Goal: Task Accomplishment & Management: Use online tool/utility

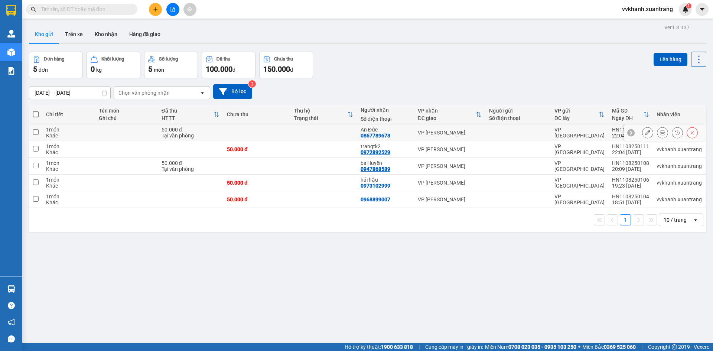
click at [37, 134] on input "checkbox" at bounding box center [36, 132] width 6 height 6
checkbox input "true"
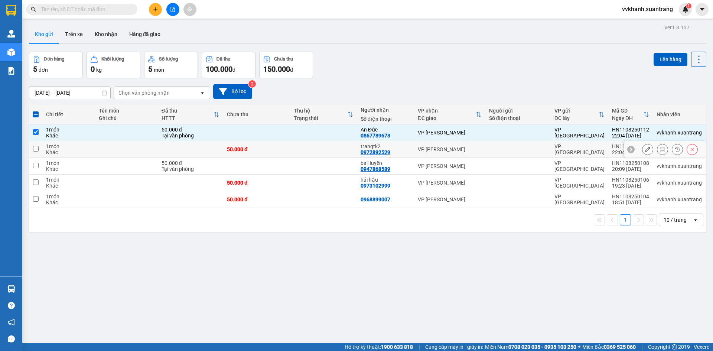
click at [35, 147] on input "checkbox" at bounding box center [36, 149] width 6 height 6
checkbox input "true"
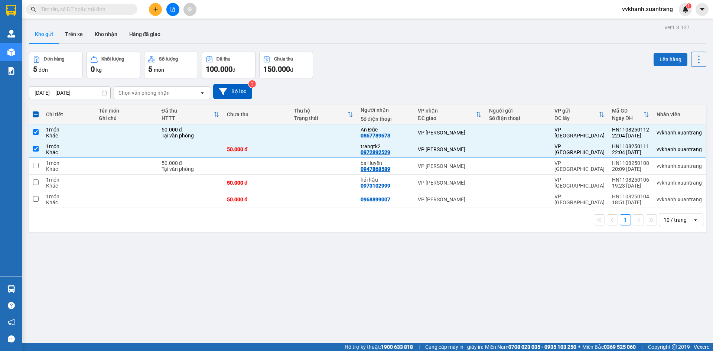
click at [658, 61] on button "Lên hàng" at bounding box center [670, 59] width 34 height 13
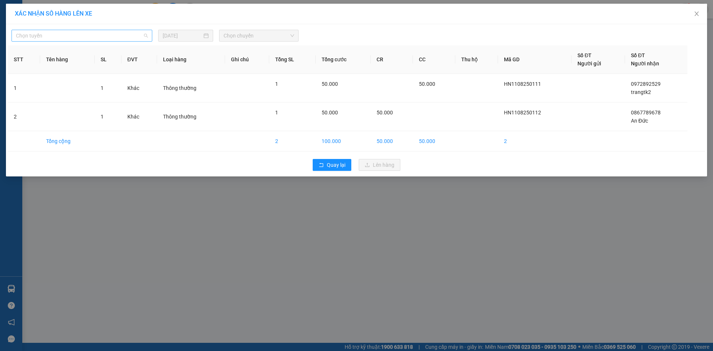
click at [122, 34] on span "Chọn tuyến" at bounding box center [82, 35] width 132 height 11
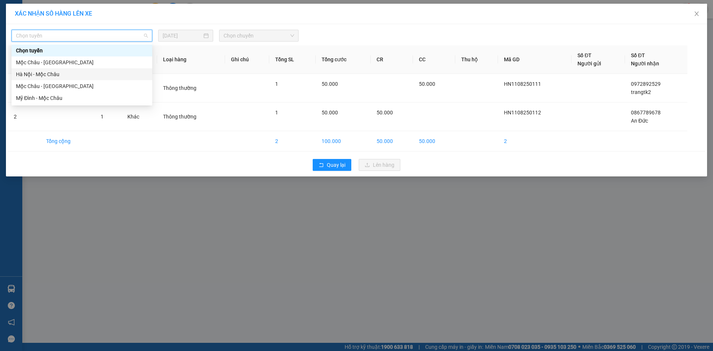
click at [69, 74] on div "Hà Nội - Mộc Châu" at bounding box center [82, 74] width 132 height 8
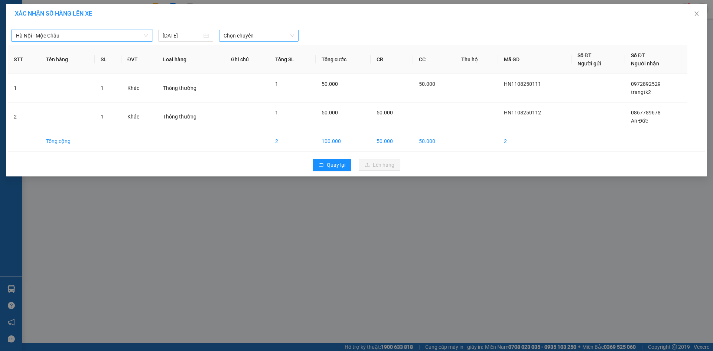
click at [248, 35] on span "Chọn chuyến" at bounding box center [258, 35] width 71 height 11
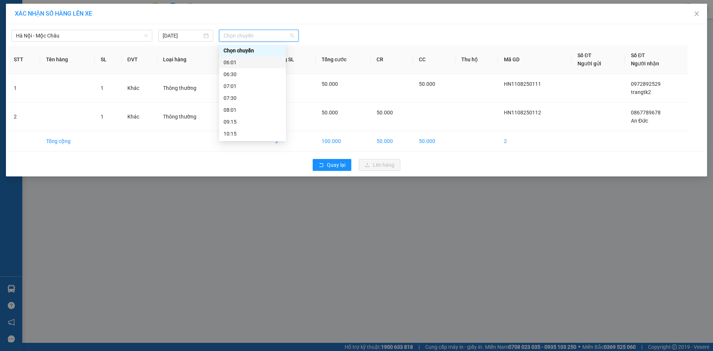
click at [251, 61] on div "06:01" at bounding box center [252, 62] width 58 height 8
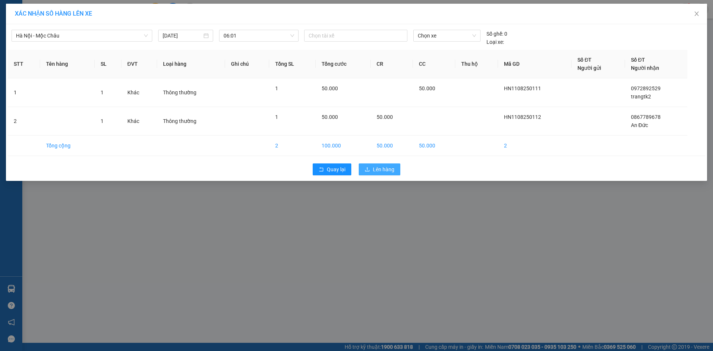
click at [377, 170] on span "Lên hàng" at bounding box center [384, 169] width 22 height 8
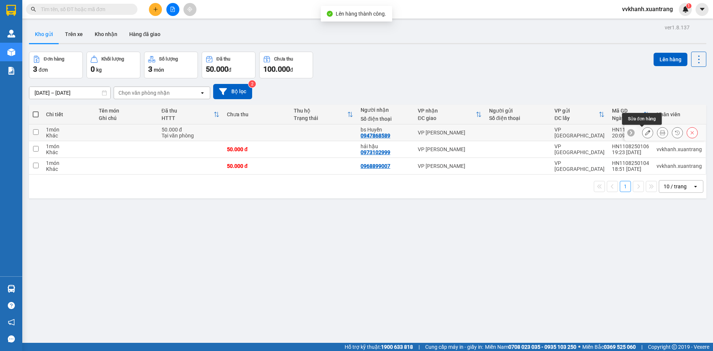
click at [645, 131] on button at bounding box center [647, 132] width 10 height 13
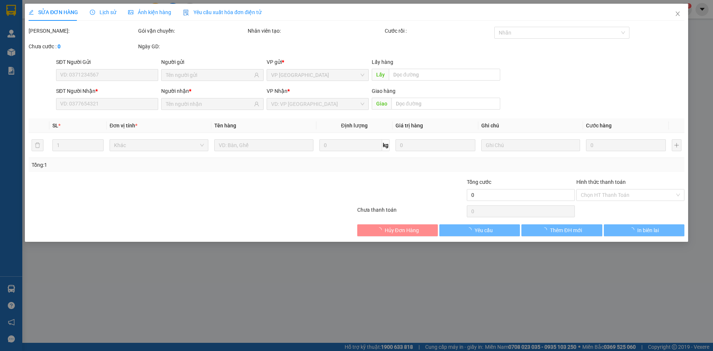
type input "0947868589"
type input "50.000"
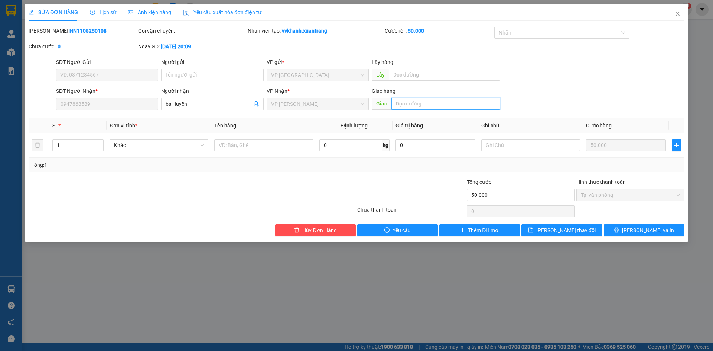
click at [414, 102] on input "text" at bounding box center [445, 104] width 109 height 12
type input "d"
drag, startPoint x: 414, startPoint y: 102, endPoint x: 395, endPoint y: 100, distance: 19.4
click at [395, 100] on input "đi 527" at bounding box center [445, 104] width 109 height 12
type input "đi 527"
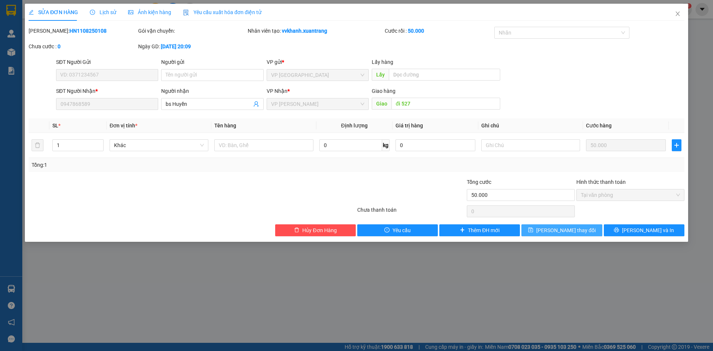
click at [579, 231] on span "[PERSON_NAME] thay đổi" at bounding box center [565, 230] width 59 height 8
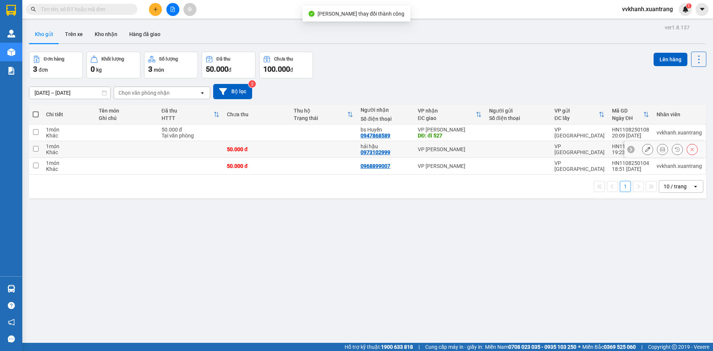
click at [645, 148] on icon at bounding box center [647, 149] width 5 height 5
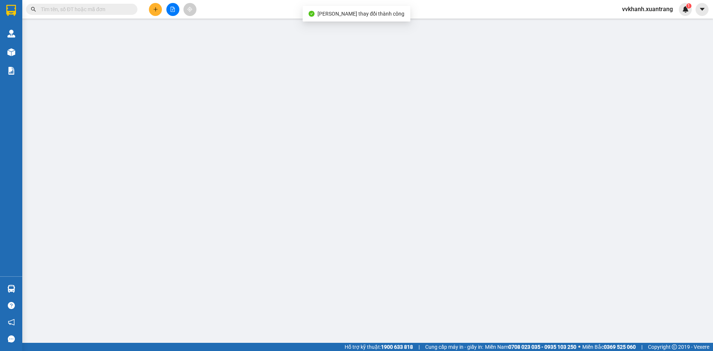
type input "0973102999"
type input "50.000"
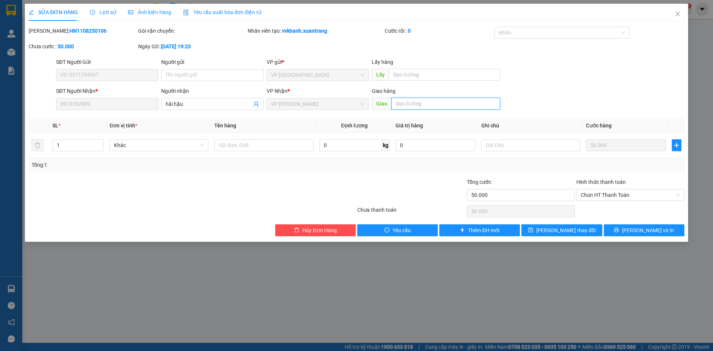
click at [448, 104] on input "text" at bounding box center [445, 104] width 109 height 12
paste input "đi 527"
type input "đi 527"
click at [558, 228] on span "[PERSON_NAME] thay đổi" at bounding box center [565, 230] width 59 height 8
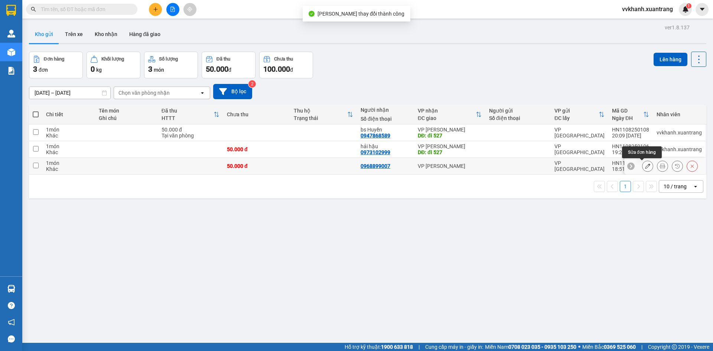
click at [645, 164] on icon at bounding box center [647, 165] width 5 height 5
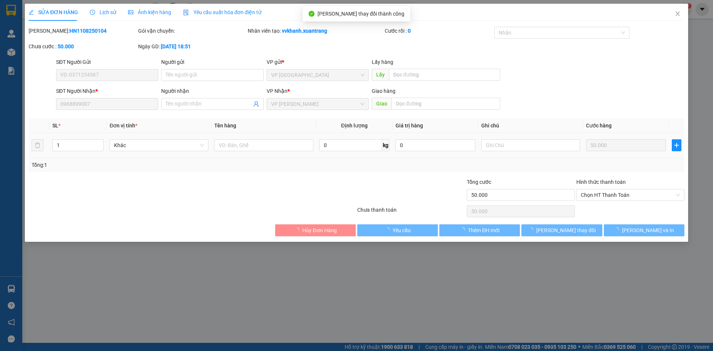
type input "0968899007"
type input "50.000"
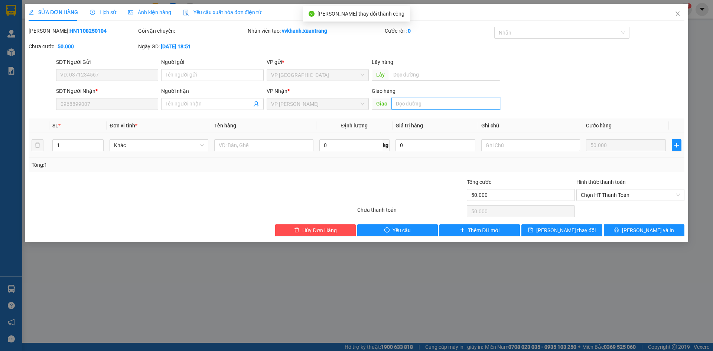
click at [438, 104] on input "text" at bounding box center [445, 104] width 109 height 12
paste input "đi 527"
type input "đi 527"
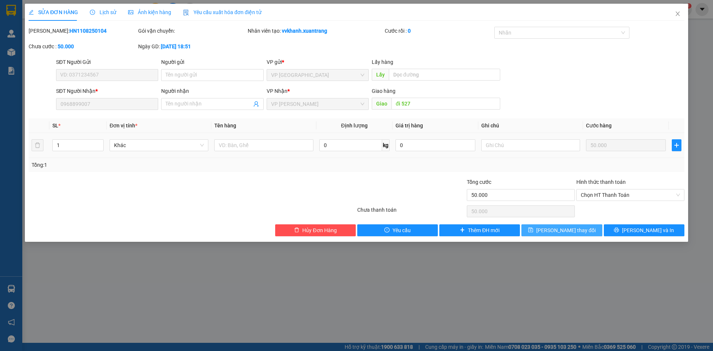
click at [556, 229] on span "[PERSON_NAME] thay đổi" at bounding box center [565, 230] width 59 height 8
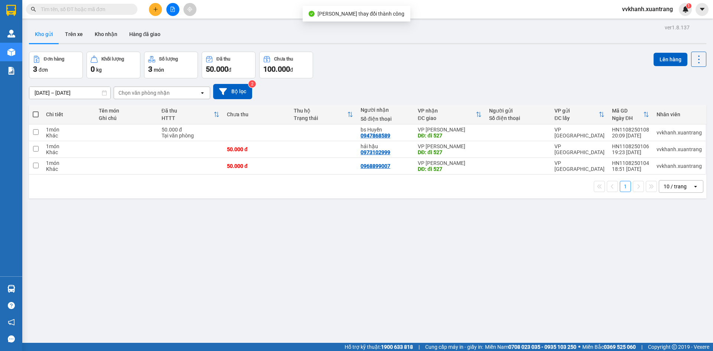
click at [32, 118] on th at bounding box center [35, 115] width 13 height 20
click at [36, 115] on span at bounding box center [36, 114] width 6 height 6
click at [36, 111] on input "checkbox" at bounding box center [36, 111] width 0 height 0
checkbox input "true"
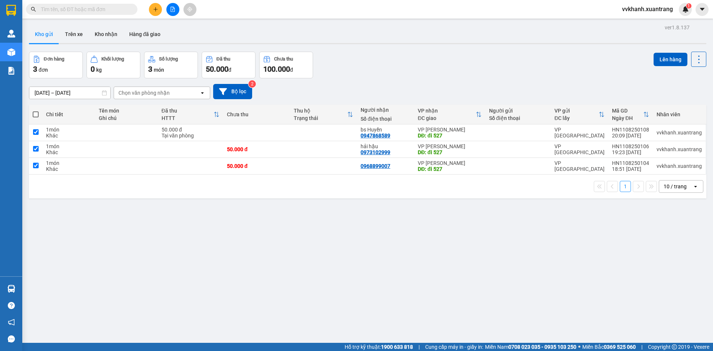
checkbox input "true"
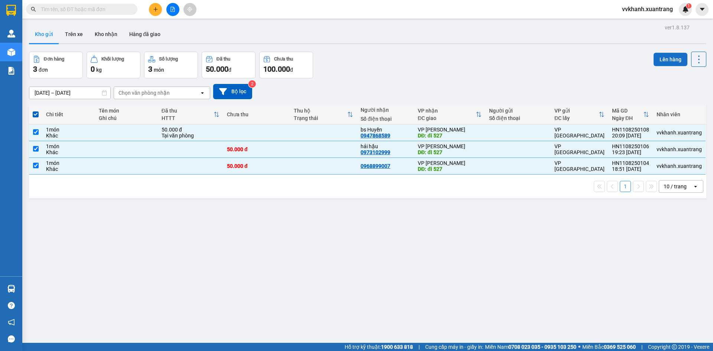
click at [657, 60] on button "Lên hàng" at bounding box center [670, 59] width 34 height 13
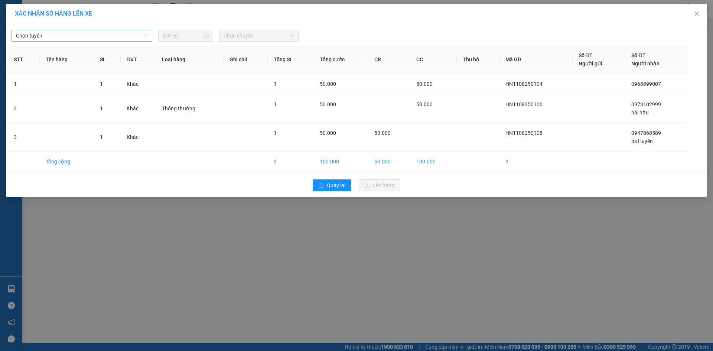
click at [88, 39] on span "Chọn tuyến" at bounding box center [82, 35] width 132 height 11
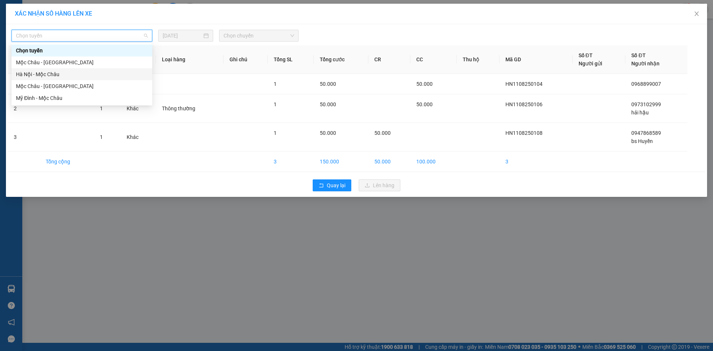
click at [65, 75] on div "Hà Nội - Mộc Châu" at bounding box center [82, 74] width 132 height 8
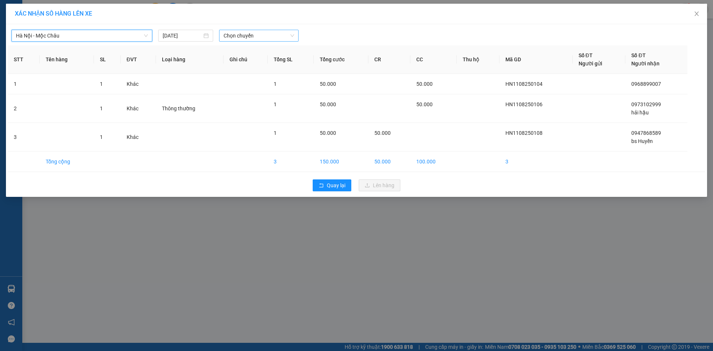
click at [226, 33] on span "Chọn chuyến" at bounding box center [258, 35] width 71 height 11
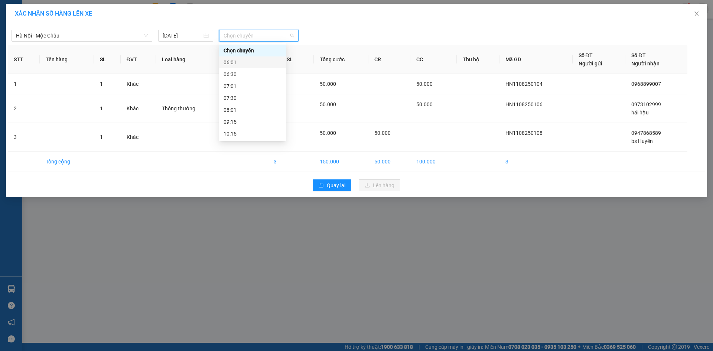
click at [242, 63] on div "06:01" at bounding box center [252, 62] width 58 height 8
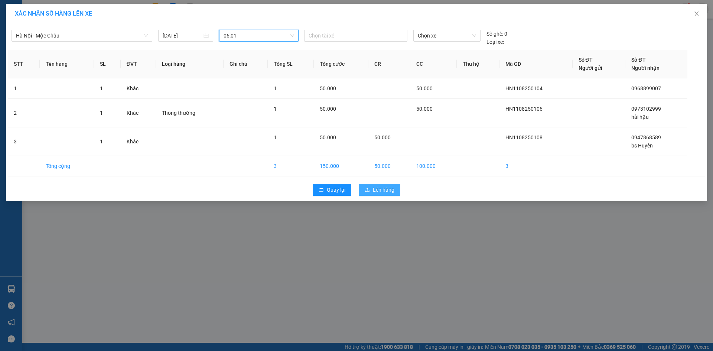
click at [389, 191] on span "Lên hàng" at bounding box center [384, 190] width 22 height 8
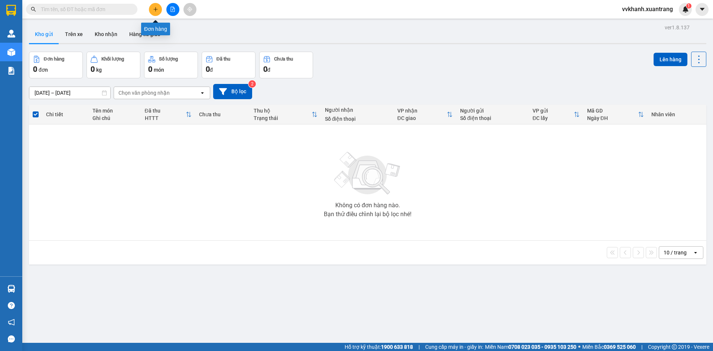
click at [157, 9] on icon "plus" at bounding box center [155, 9] width 4 height 0
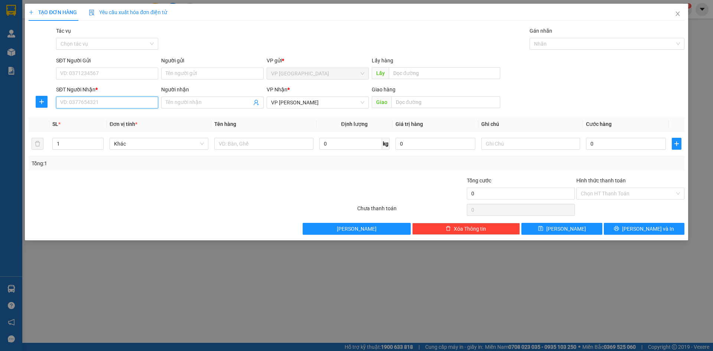
click at [121, 102] on input "SĐT Người Nhận *" at bounding box center [107, 103] width 102 height 12
click at [84, 114] on div "0945170695 - cv nông trường" at bounding box center [107, 117] width 93 height 8
type input "0945170695"
type input "cv nông trường"
type input "0945170695"
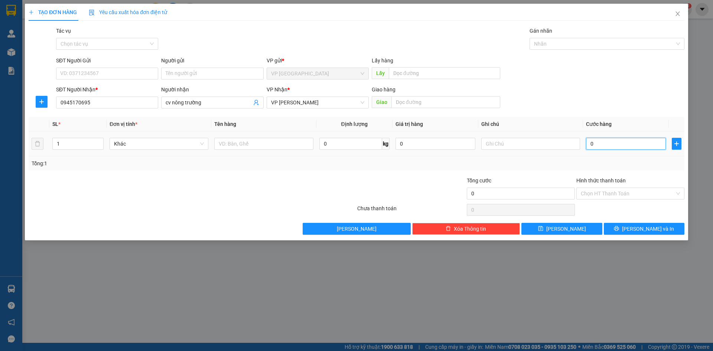
click at [660, 147] on input "0" at bounding box center [626, 144] width 80 height 12
type input "7"
type input "70"
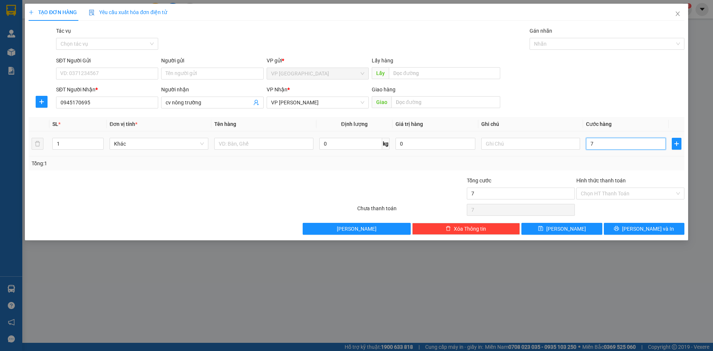
type input "70"
type input "70.000"
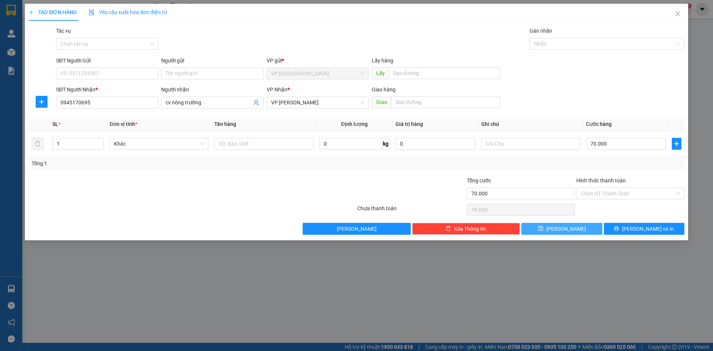
click at [585, 227] on button "[PERSON_NAME]" at bounding box center [561, 229] width 81 height 12
type input "0"
click at [675, 15] on icon "close" at bounding box center [677, 14] width 6 height 6
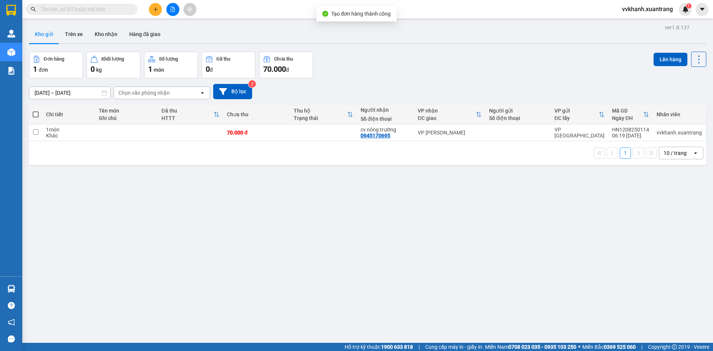
click at [37, 116] on span at bounding box center [36, 114] width 6 height 6
click at [36, 111] on input "checkbox" at bounding box center [36, 111] width 0 height 0
checkbox input "true"
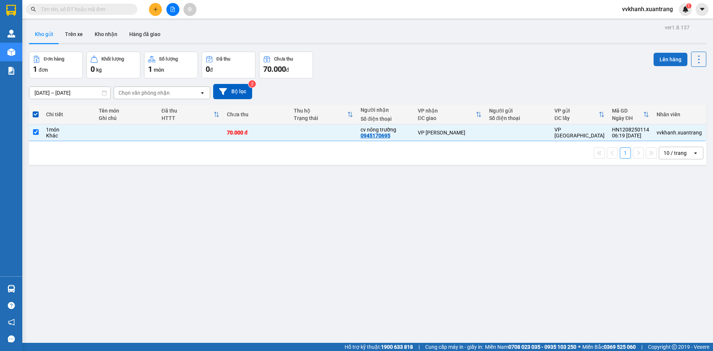
click at [659, 63] on button "Lên hàng" at bounding box center [670, 59] width 34 height 13
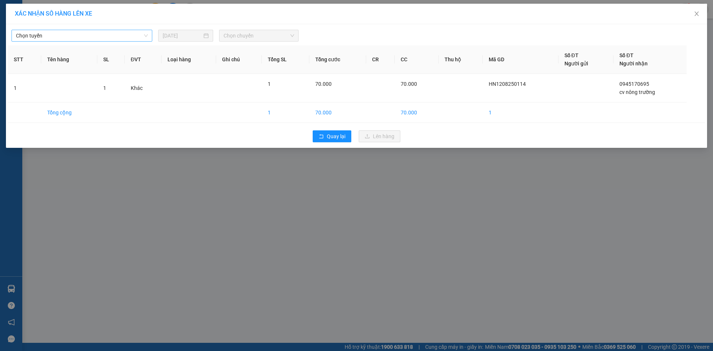
click at [54, 34] on span "Chọn tuyến" at bounding box center [82, 35] width 132 height 11
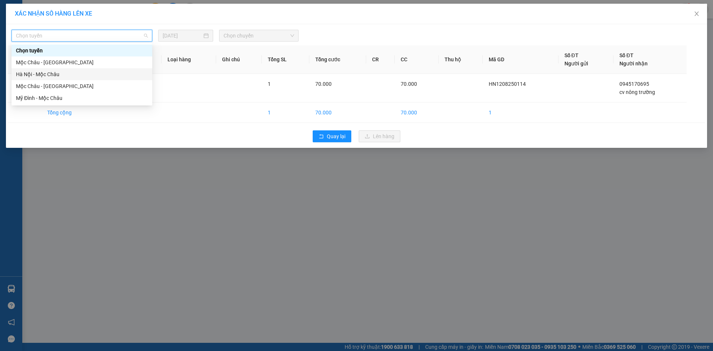
click at [44, 77] on div "Hà Nội - Mộc Châu" at bounding box center [82, 74] width 132 height 8
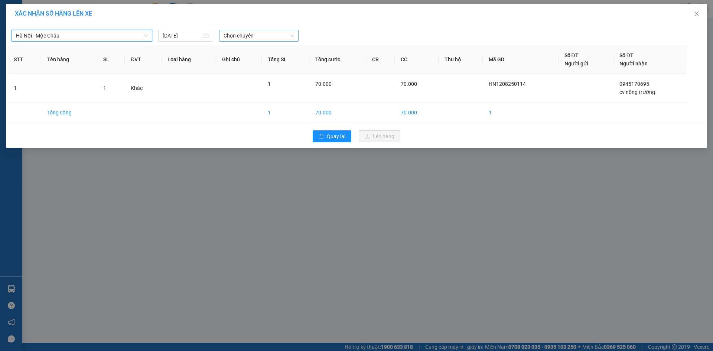
click at [258, 35] on span "Chọn chuyến" at bounding box center [258, 35] width 71 height 11
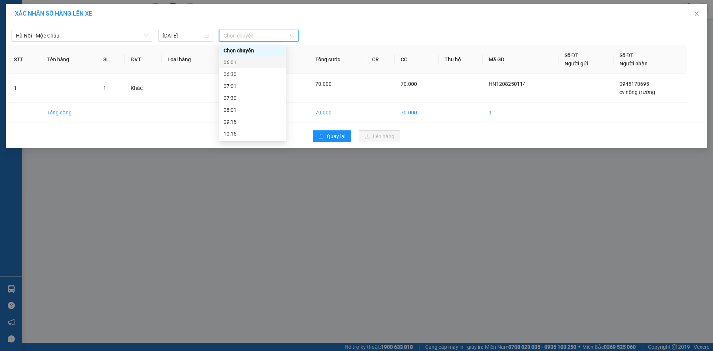
click at [252, 61] on div "06:01" at bounding box center [252, 62] width 58 height 8
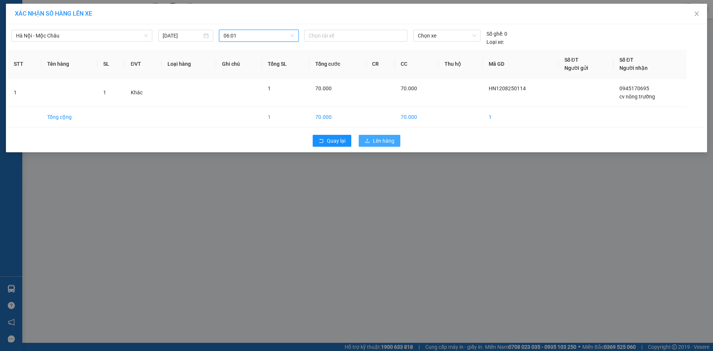
click at [380, 137] on span "Lên hàng" at bounding box center [384, 141] width 22 height 8
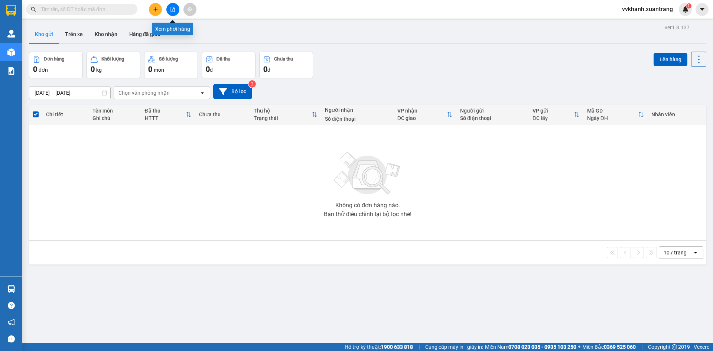
click at [172, 12] on icon "file-add" at bounding box center [173, 9] width 4 height 5
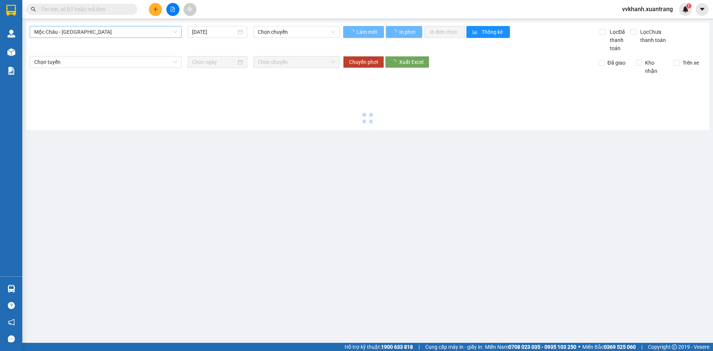
click at [86, 31] on span "Mộc Châu - [GEOGRAPHIC_DATA]" at bounding box center [105, 31] width 143 height 11
type input "[DATE]"
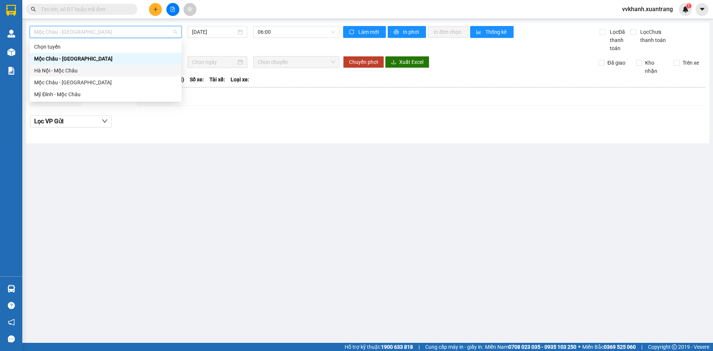
click at [68, 67] on div "Hà Nội - Mộc Châu" at bounding box center [105, 70] width 143 height 8
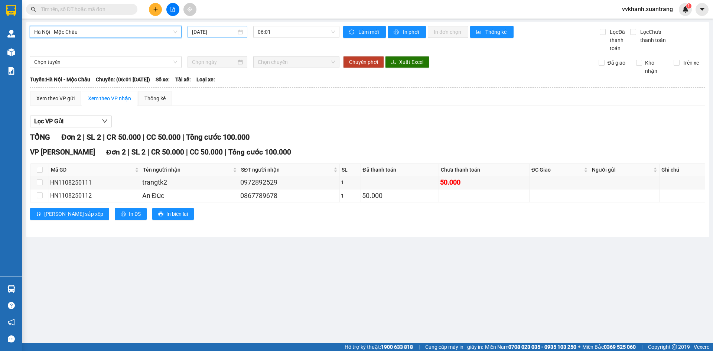
click at [203, 32] on input "[DATE]" at bounding box center [214, 32] width 44 height 8
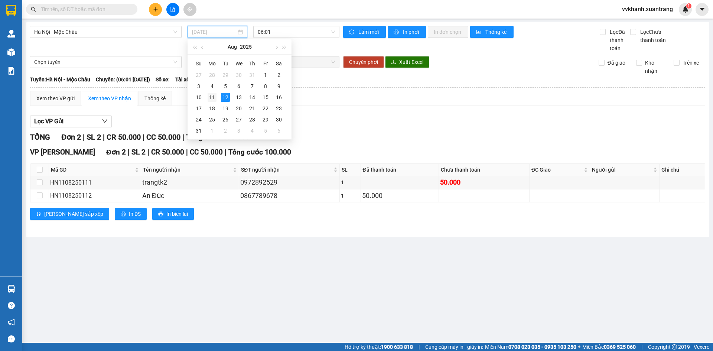
click at [213, 96] on div "11" at bounding box center [211, 97] width 9 height 9
type input "[DATE]"
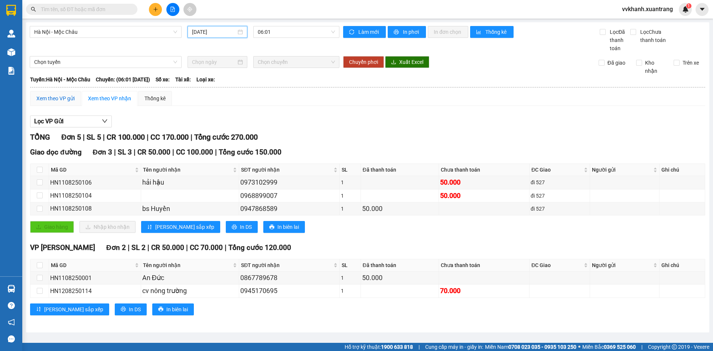
click at [48, 99] on div "Xem theo VP gửi" at bounding box center [55, 98] width 38 height 8
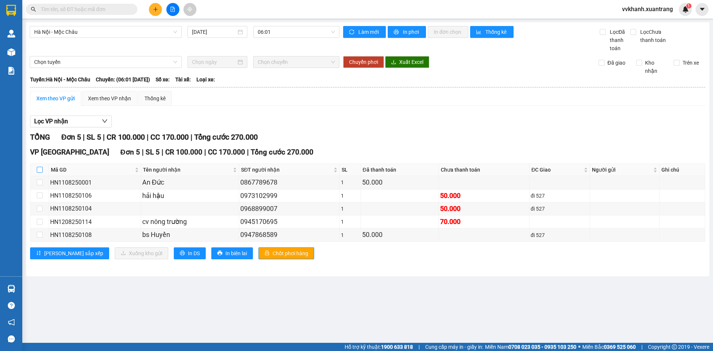
click at [40, 169] on input "checkbox" at bounding box center [40, 170] width 6 height 6
checkbox input "true"
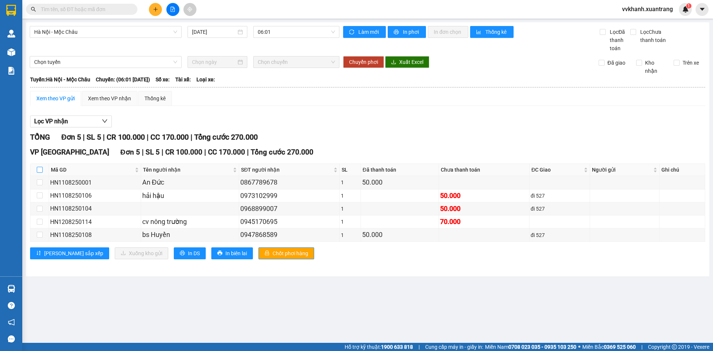
checkbox input "true"
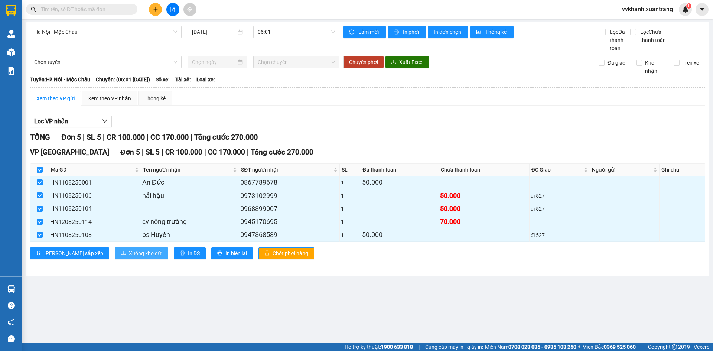
click at [129, 249] on span "Xuống kho gửi" at bounding box center [145, 253] width 33 height 8
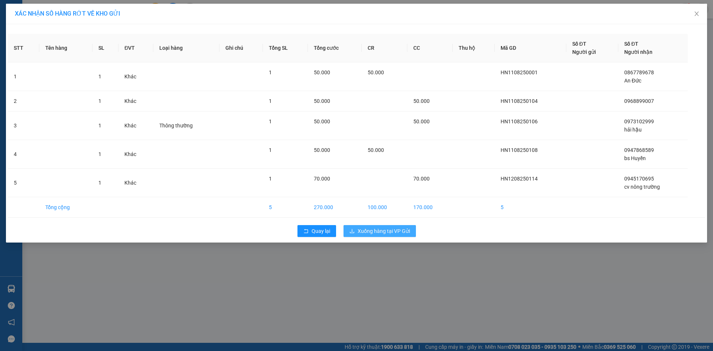
click at [380, 233] on span "Xuống hàng tại VP Gửi" at bounding box center [383, 231] width 52 height 8
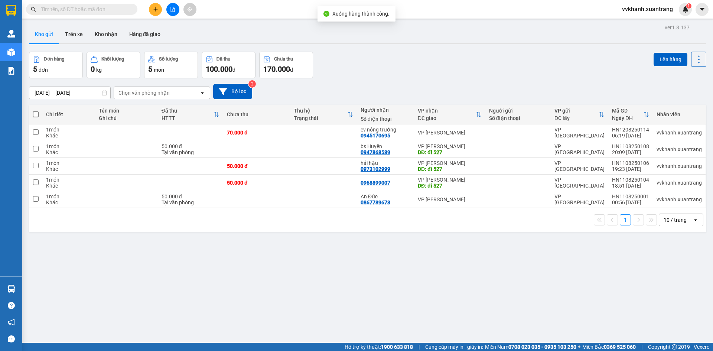
click at [33, 114] on span at bounding box center [36, 114] width 6 height 6
click at [36, 111] on input "checkbox" at bounding box center [36, 111] width 0 height 0
checkbox input "true"
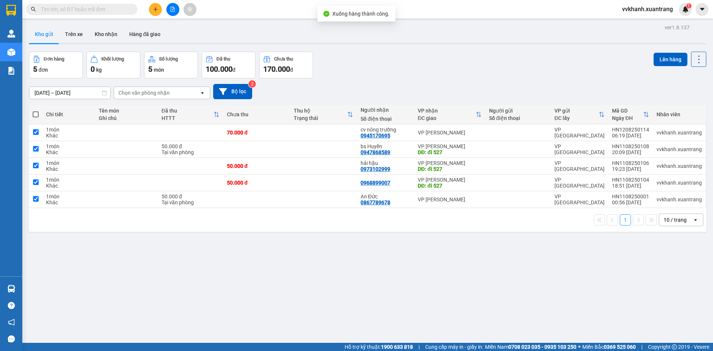
checkbox input "true"
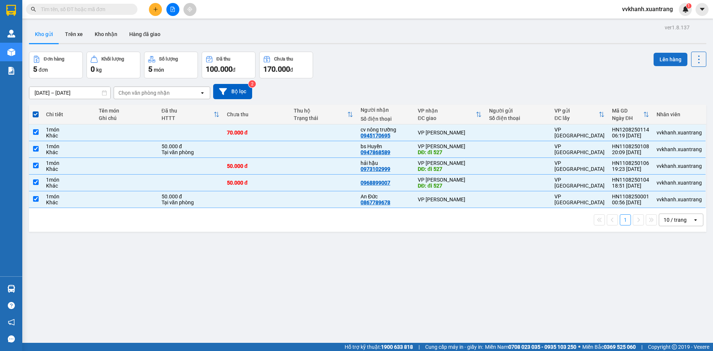
click at [660, 58] on button "Lên hàng" at bounding box center [670, 59] width 34 height 13
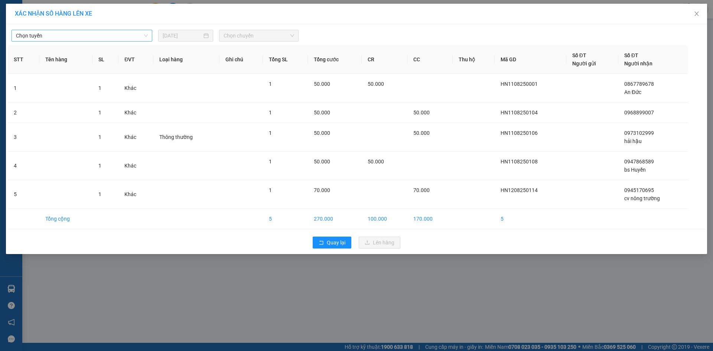
click at [126, 33] on span "Chọn tuyến" at bounding box center [82, 35] width 132 height 11
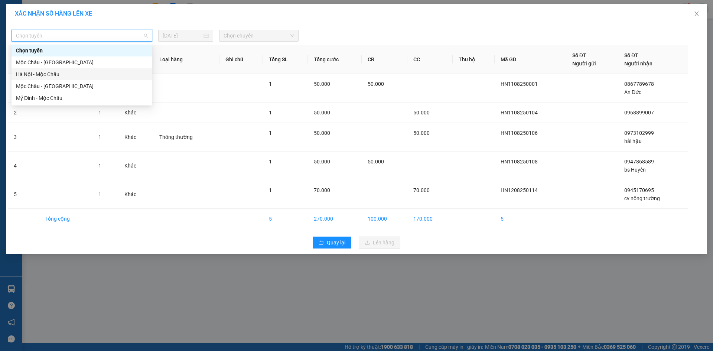
click at [55, 75] on div "Hà Nội - Mộc Châu" at bounding box center [82, 74] width 132 height 8
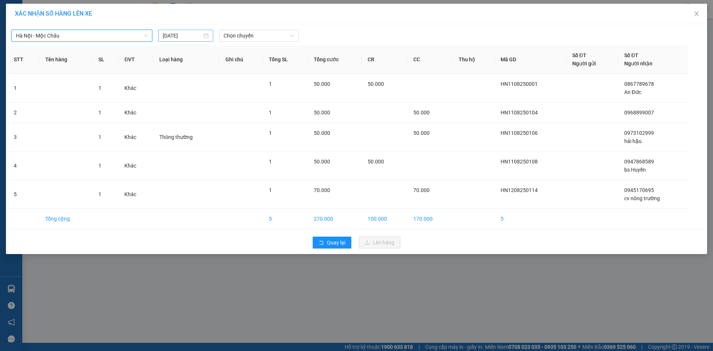
click at [178, 33] on input "[DATE]" at bounding box center [182, 36] width 39 height 8
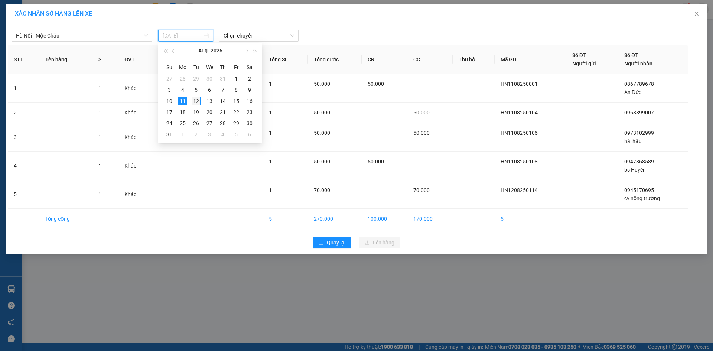
click at [197, 100] on div "12" at bounding box center [196, 101] width 9 height 9
type input "[DATE]"
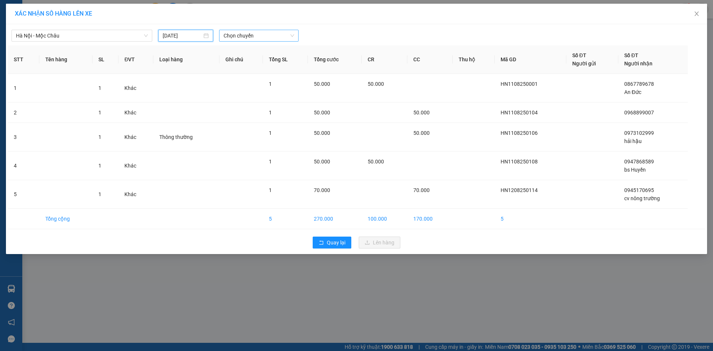
click at [238, 38] on span "Chọn chuyến" at bounding box center [258, 35] width 71 height 11
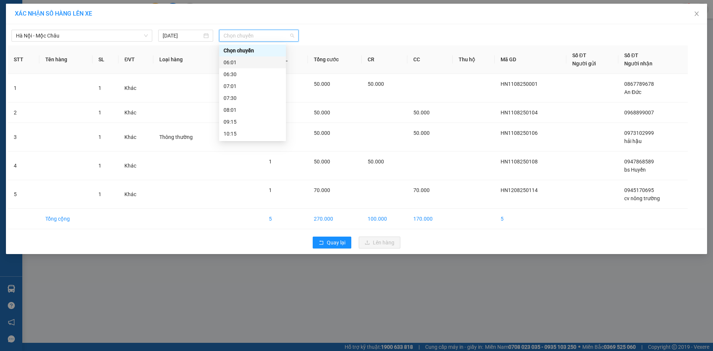
click at [239, 60] on div "06:01" at bounding box center [252, 62] width 58 height 8
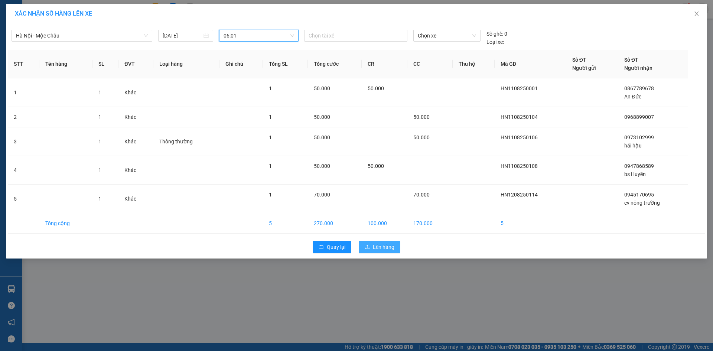
click at [386, 247] on span "Lên hàng" at bounding box center [384, 247] width 22 height 8
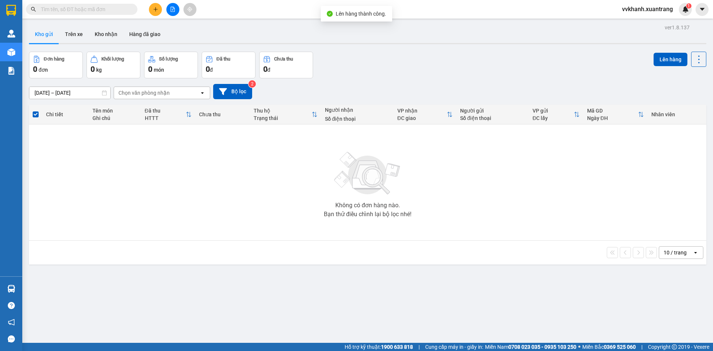
click at [175, 14] on button at bounding box center [172, 9] width 13 height 13
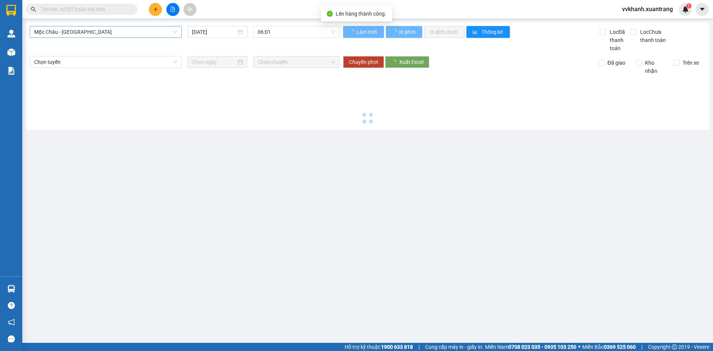
type input "[DATE]"
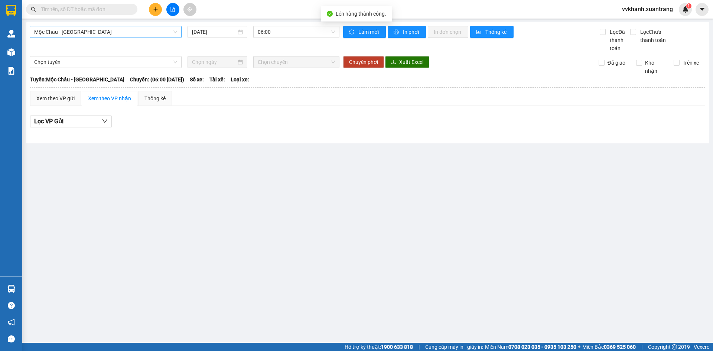
click at [92, 32] on span "Mộc Châu - [GEOGRAPHIC_DATA]" at bounding box center [105, 31] width 143 height 11
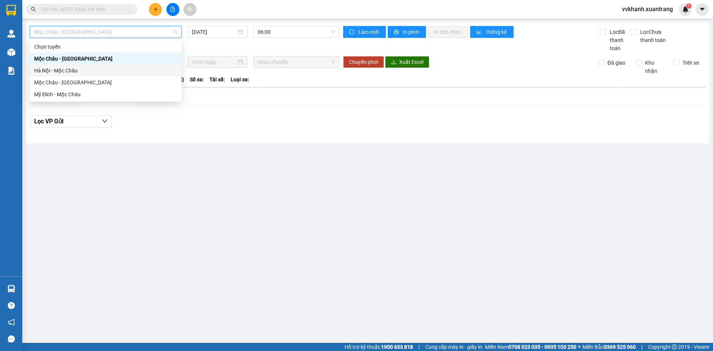
click at [61, 68] on div "Hà Nội - Mộc Châu" at bounding box center [105, 70] width 143 height 8
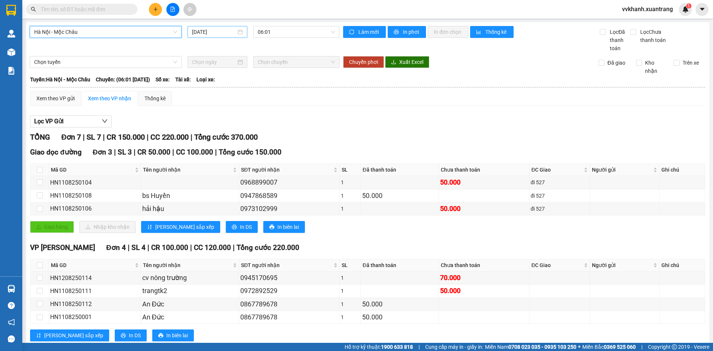
click at [222, 34] on input "[DATE]" at bounding box center [214, 32] width 44 height 8
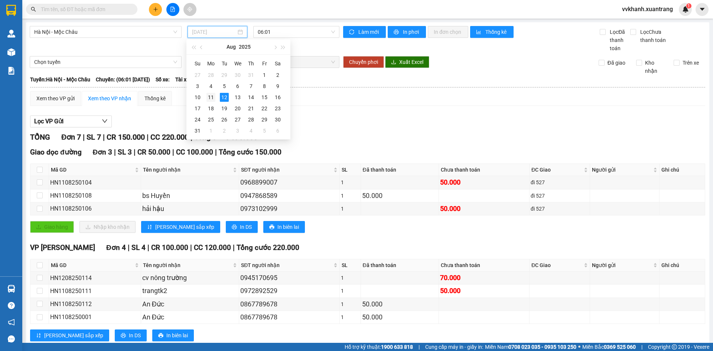
click at [214, 96] on div "11" at bounding box center [210, 97] width 9 height 9
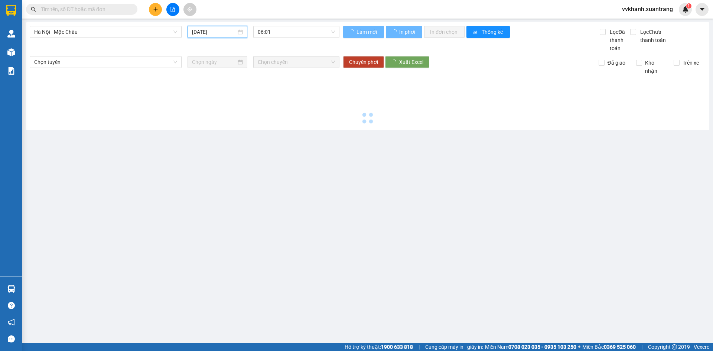
type input "[DATE]"
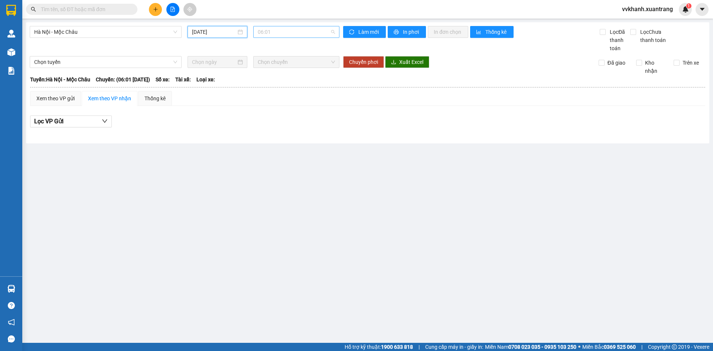
click at [283, 33] on span "06:01" at bounding box center [296, 31] width 77 height 11
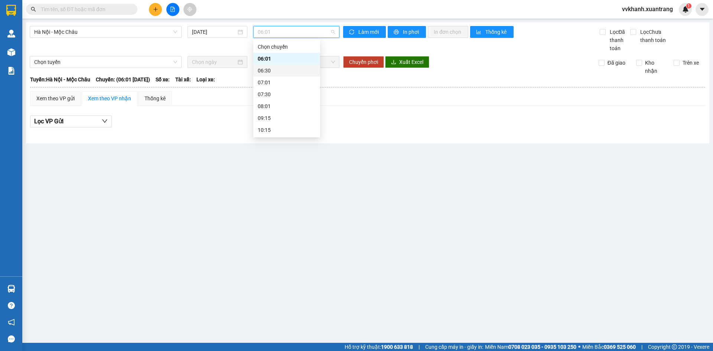
click at [279, 68] on div "06:30" at bounding box center [287, 70] width 58 height 8
click at [277, 34] on span "06:30" at bounding box center [296, 31] width 77 height 11
click at [276, 83] on div "07:01" at bounding box center [287, 82] width 58 height 8
click at [277, 33] on span "07:01" at bounding box center [296, 31] width 77 height 11
click at [275, 89] on div "07:30" at bounding box center [286, 94] width 67 height 12
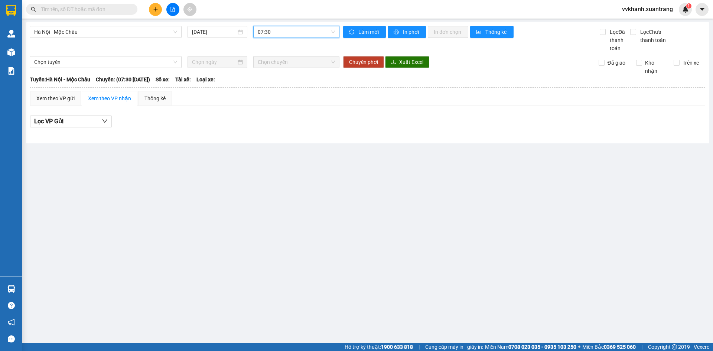
click at [271, 36] on span "07:30" at bounding box center [296, 31] width 77 height 11
click at [275, 101] on div "08:01" at bounding box center [286, 106] width 67 height 12
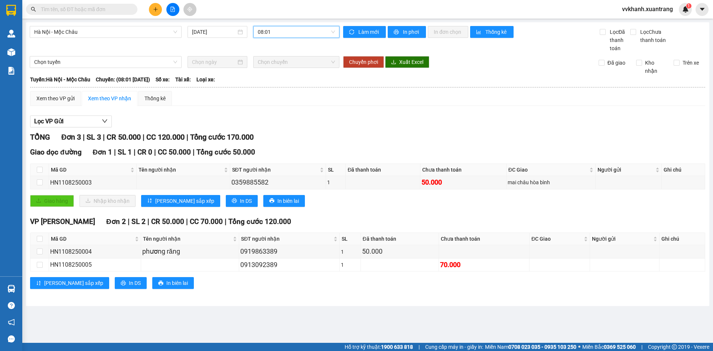
click at [275, 29] on span "08:01" at bounding box center [296, 31] width 77 height 11
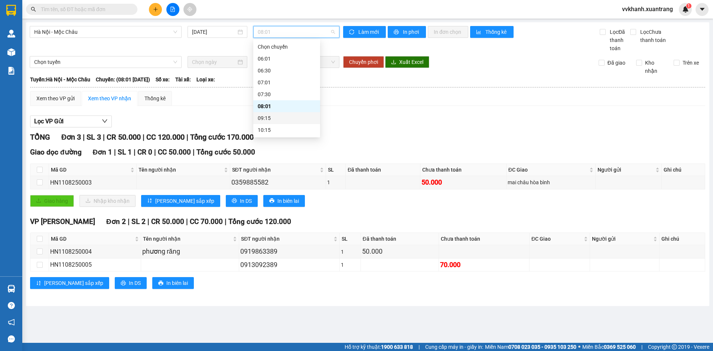
click at [275, 117] on div "09:15" at bounding box center [287, 118] width 58 height 8
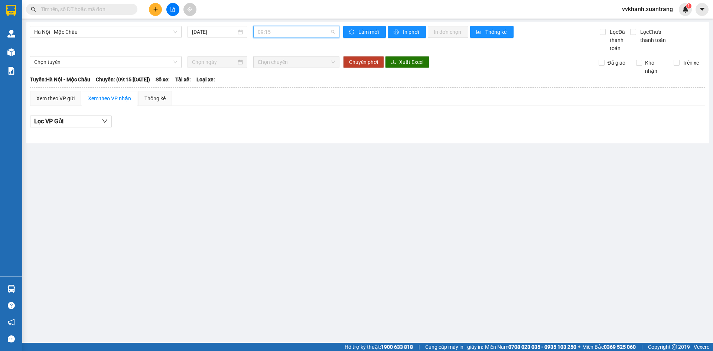
click at [274, 33] on span "09:15" at bounding box center [296, 31] width 77 height 11
click at [279, 94] on div "10:15" at bounding box center [287, 93] width 58 height 8
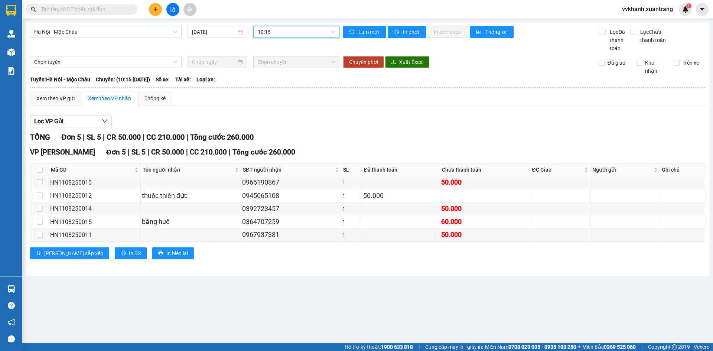
click at [281, 31] on span "10:15" at bounding box center [296, 31] width 77 height 11
click at [279, 66] on div "11:15" at bounding box center [287, 67] width 58 height 8
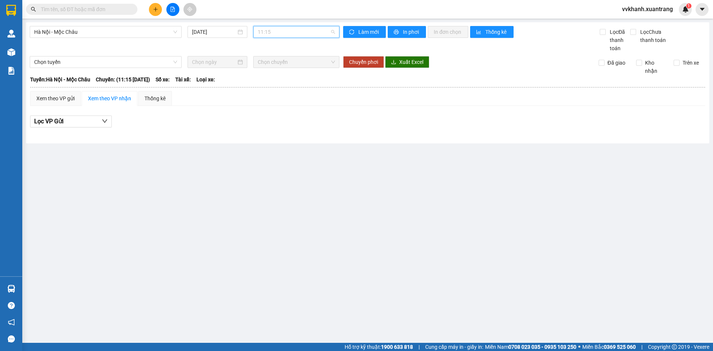
click at [278, 33] on span "11:15" at bounding box center [296, 31] width 77 height 11
click at [280, 79] on div "11:45" at bounding box center [287, 79] width 58 height 8
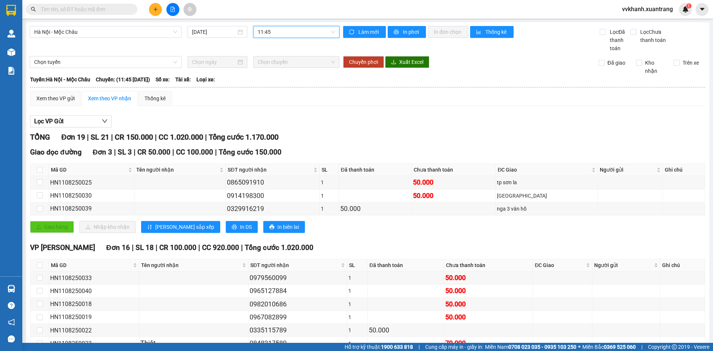
click at [282, 35] on span "11:45" at bounding box center [296, 31] width 77 height 11
click at [275, 52] on div "13:01" at bounding box center [285, 54] width 58 height 8
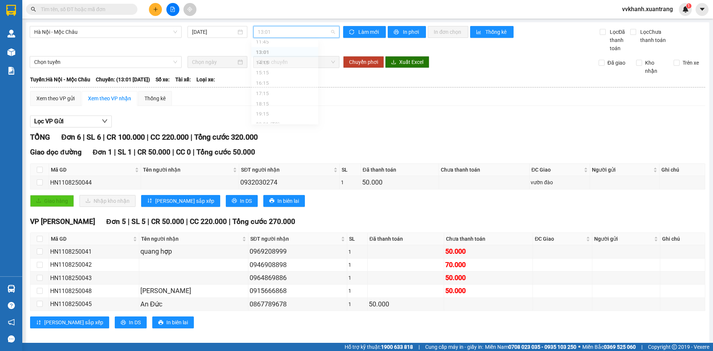
click at [274, 33] on span "13:01" at bounding box center [296, 31] width 77 height 11
click at [269, 65] on div "14:15" at bounding box center [285, 66] width 58 height 8
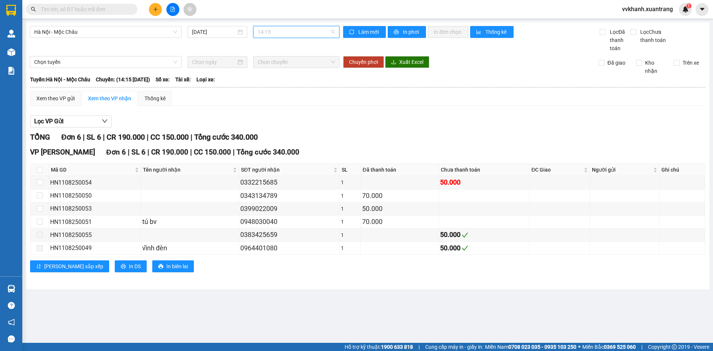
click at [269, 34] on span "14:15" at bounding box center [296, 31] width 77 height 11
click at [272, 75] on div "15:15" at bounding box center [287, 78] width 58 height 8
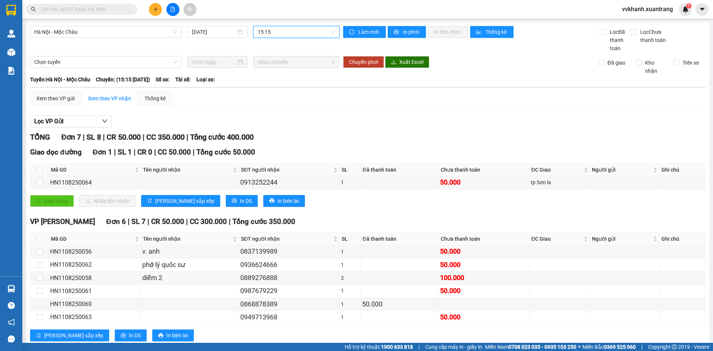
click at [270, 35] on span "15:15" at bounding box center [296, 31] width 77 height 11
click at [266, 91] on div "16:15" at bounding box center [285, 90] width 58 height 8
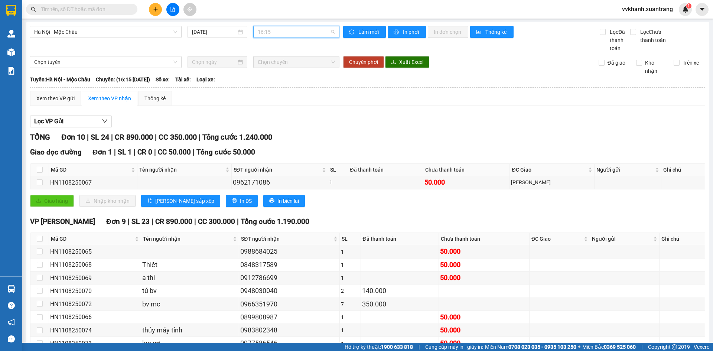
click at [278, 31] on span "16:15" at bounding box center [296, 31] width 77 height 11
click at [275, 98] on div "17:15" at bounding box center [285, 102] width 58 height 8
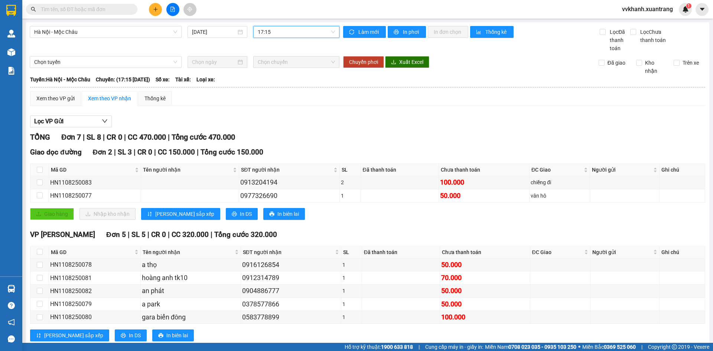
click at [272, 32] on span "17:15" at bounding box center [296, 31] width 77 height 11
click at [271, 110] on div "18:15" at bounding box center [285, 113] width 58 height 8
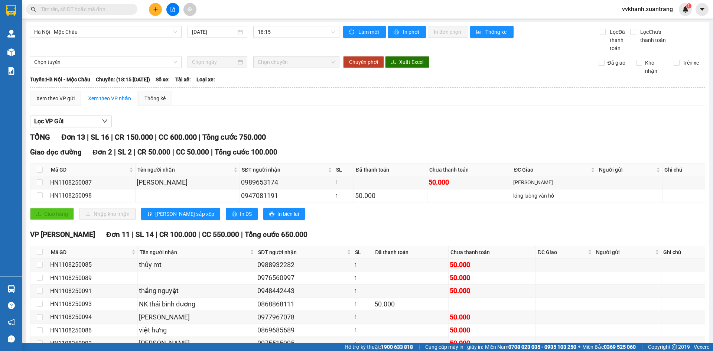
click at [272, 38] on div "Hà Nội - Mộc Châu [DATE] 18:15" at bounding box center [185, 39] width 310 height 26
click at [275, 34] on span "18:15" at bounding box center [296, 31] width 77 height 11
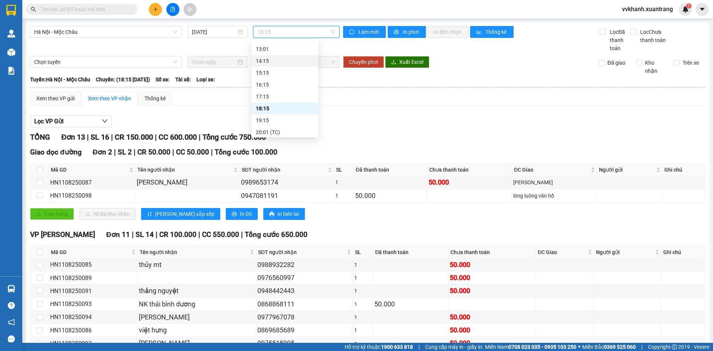
scroll to position [119, 0]
click at [278, 116] on div "19:15" at bounding box center [285, 118] width 58 height 8
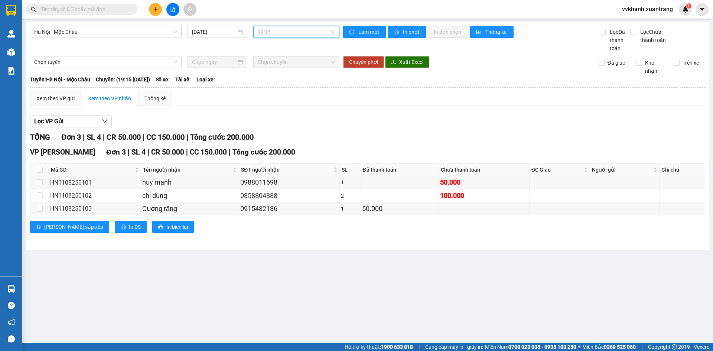
click at [283, 33] on span "19:15" at bounding box center [296, 31] width 77 height 11
click at [278, 130] on div "20:01 (TC)" at bounding box center [287, 130] width 58 height 8
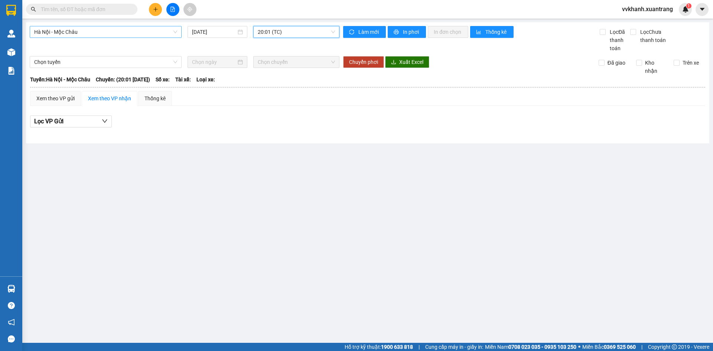
click at [89, 32] on span "Hà Nội - Mộc Châu" at bounding box center [105, 31] width 143 height 11
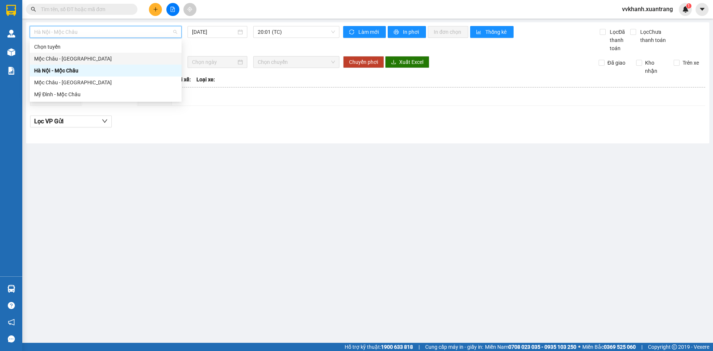
click at [77, 61] on div "Mộc Châu - [GEOGRAPHIC_DATA]" at bounding box center [105, 59] width 143 height 8
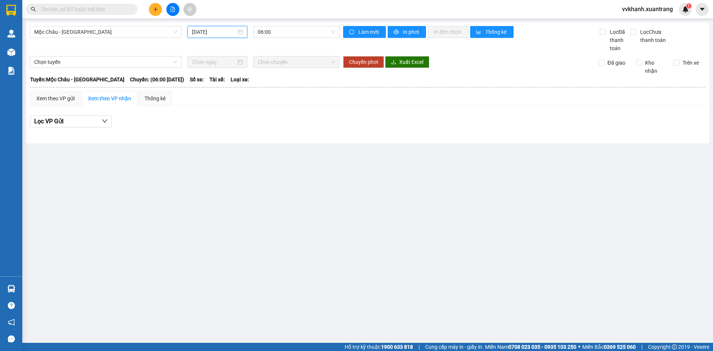
click at [216, 33] on input "[DATE]" at bounding box center [214, 32] width 44 height 8
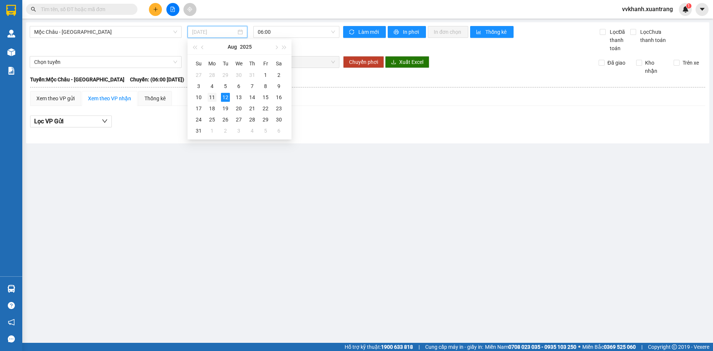
click at [216, 99] on div "11" at bounding box center [211, 97] width 9 height 9
type input "[DATE]"
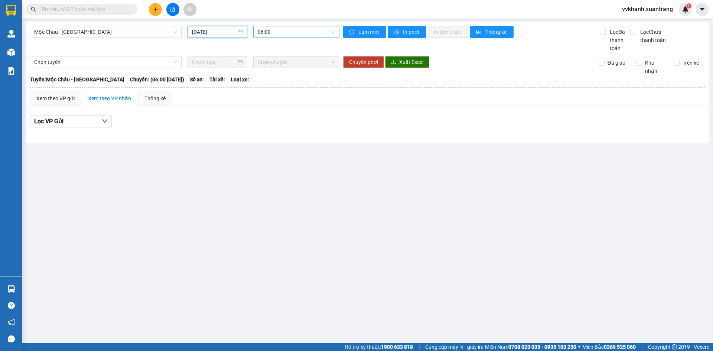
click at [275, 32] on span "06:00" at bounding box center [296, 31] width 77 height 11
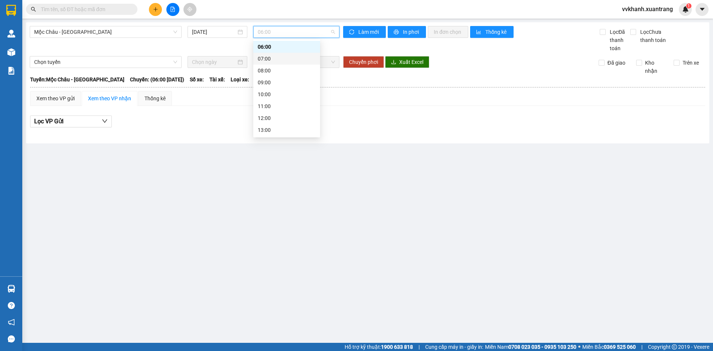
click at [277, 62] on div "07:00" at bounding box center [287, 59] width 58 height 8
click at [276, 34] on span "07:00" at bounding box center [296, 31] width 77 height 11
click at [277, 72] on div "08:00" at bounding box center [287, 70] width 58 height 8
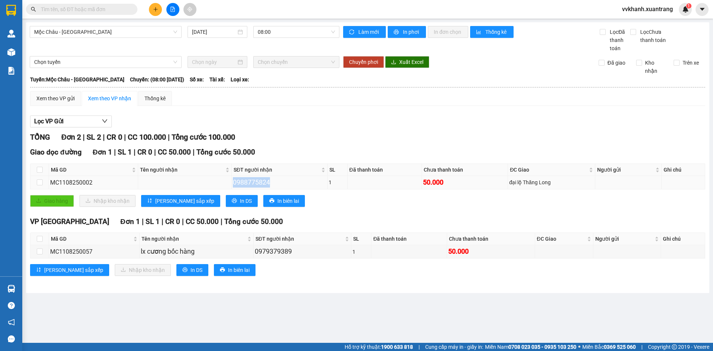
drag, startPoint x: 265, startPoint y: 184, endPoint x: 230, endPoint y: 187, distance: 35.7
click at [232, 187] on td "0988775824" at bounding box center [280, 182] width 96 height 13
copy div "0988775824"
click at [121, 9] on input "text" at bounding box center [85, 9] width 88 height 8
paste input "0988775824"
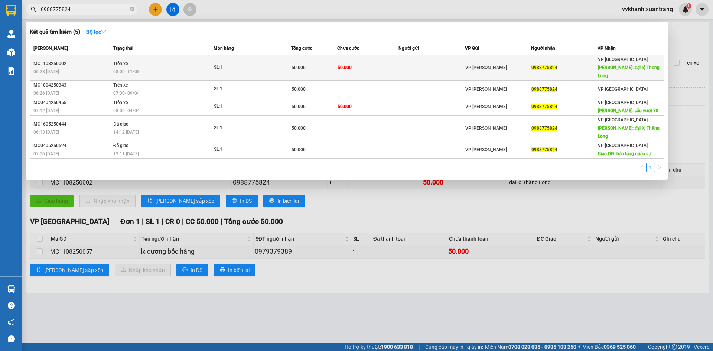
type input "0988775824"
click at [255, 59] on td "SL: 1" at bounding box center [252, 68] width 78 height 26
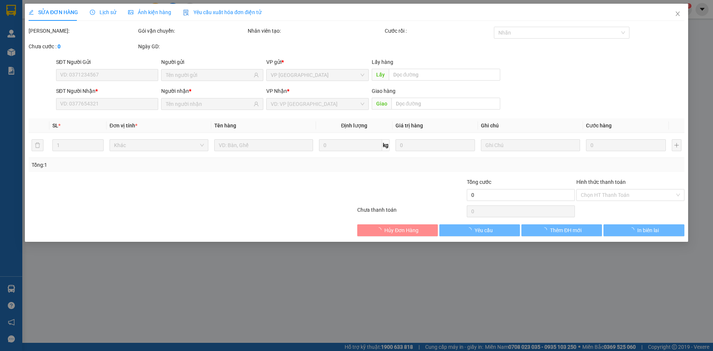
type input "0988775824"
type input "đại lộ Thăng Long"
type input "50.000"
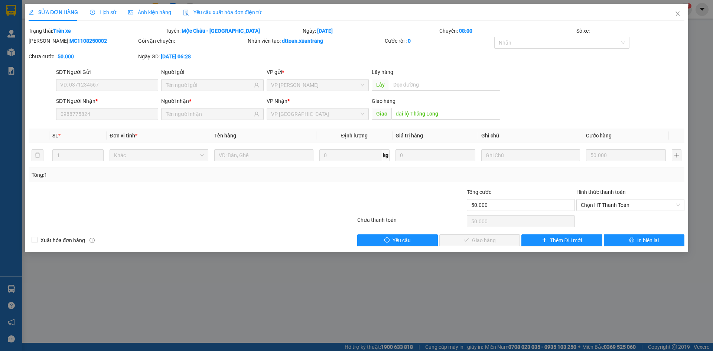
click at [111, 11] on span "Lịch sử" at bounding box center [103, 12] width 26 height 6
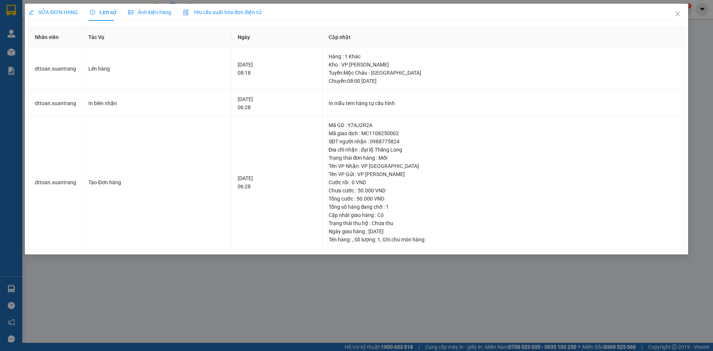
click at [142, 13] on span "Ảnh kiện hàng" at bounding box center [149, 12] width 43 height 6
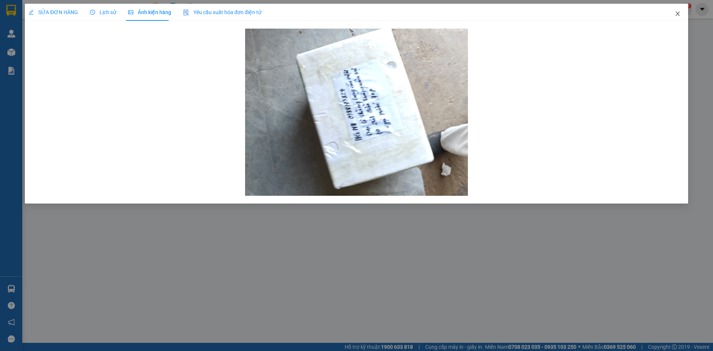
click at [676, 14] on icon "close" at bounding box center [677, 14] width 6 height 6
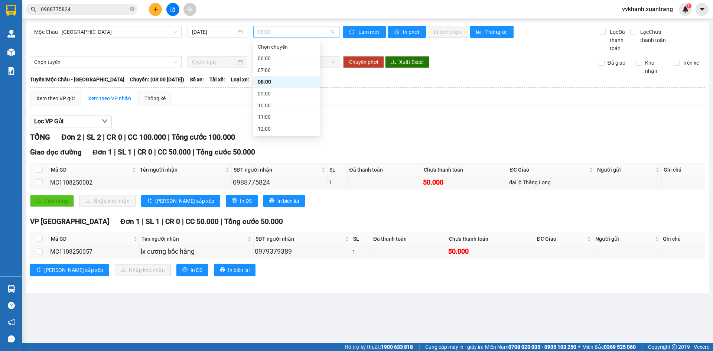
click at [278, 32] on span "08:00" at bounding box center [296, 31] width 77 height 11
click at [276, 94] on div "09:00" at bounding box center [287, 94] width 58 height 8
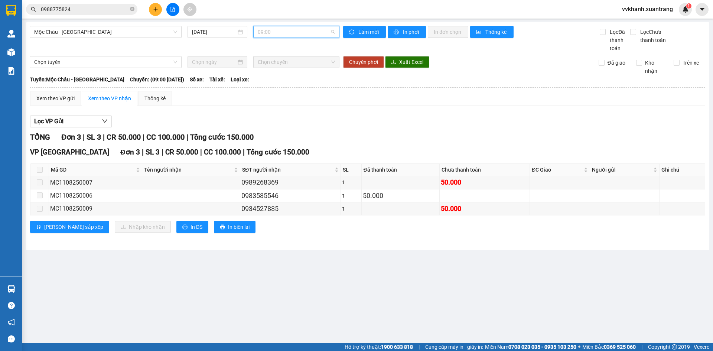
click at [275, 35] on span "09:00" at bounding box center [296, 31] width 77 height 11
click at [281, 105] on div "10:00" at bounding box center [287, 106] width 58 height 8
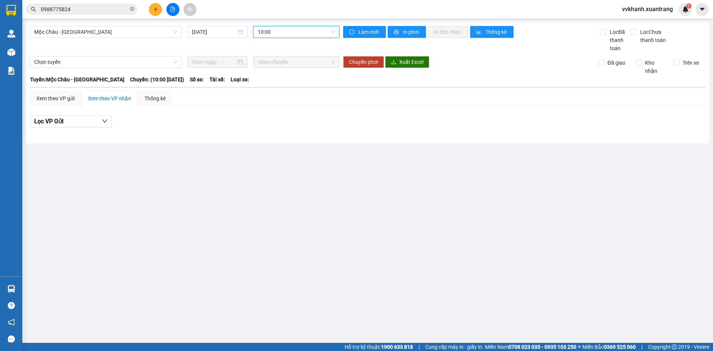
click at [278, 33] on span "10:00" at bounding box center [296, 31] width 77 height 11
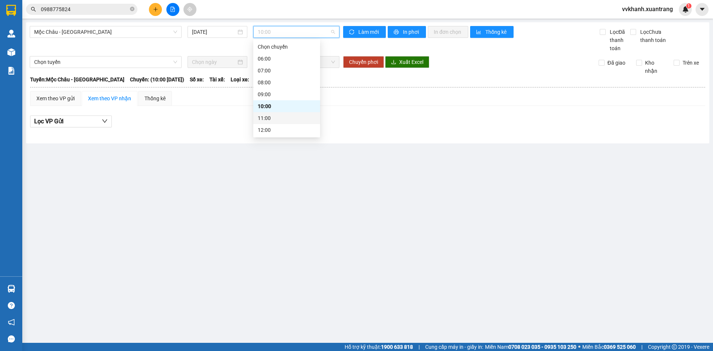
click at [277, 113] on div "11:00" at bounding box center [286, 118] width 67 height 12
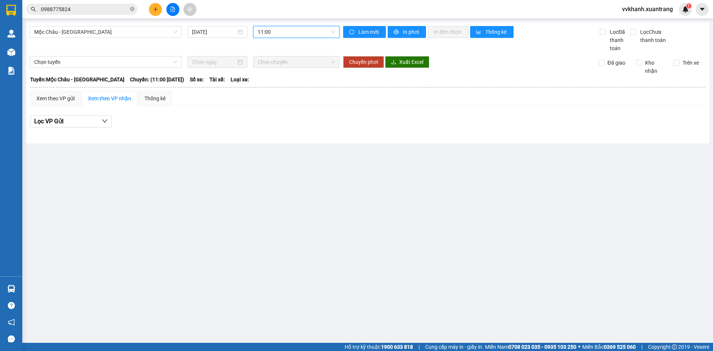
click at [272, 32] on span "11:00" at bounding box center [296, 31] width 77 height 11
click at [272, 53] on div "12:00" at bounding box center [287, 56] width 58 height 8
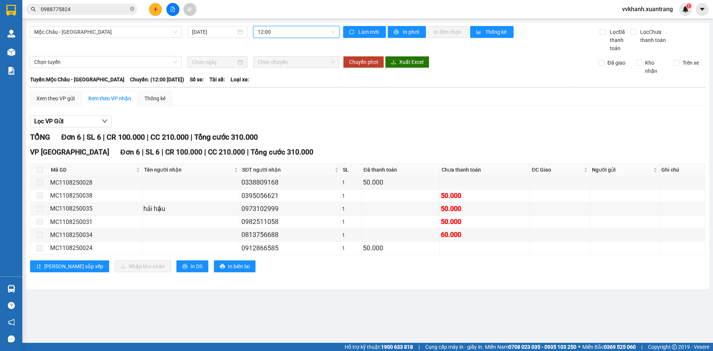
click at [279, 30] on span "12:00" at bounding box center [296, 31] width 77 height 11
click at [284, 66] on div "13:00" at bounding box center [287, 67] width 58 height 8
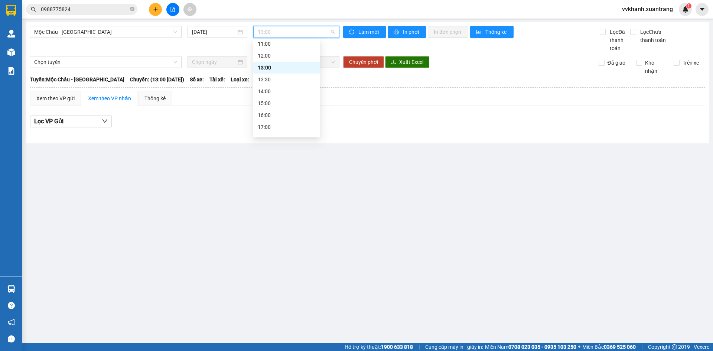
click at [283, 34] on span "13:00" at bounding box center [296, 31] width 77 height 11
click at [279, 77] on div "13:30" at bounding box center [287, 79] width 58 height 8
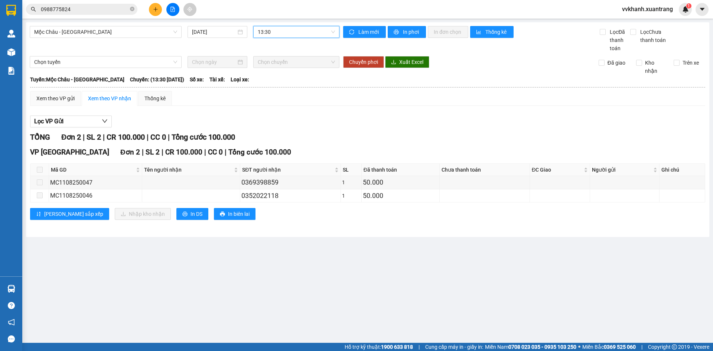
click at [280, 29] on span "13:30" at bounding box center [296, 31] width 77 height 11
click at [279, 89] on div "14:00" at bounding box center [287, 91] width 58 height 8
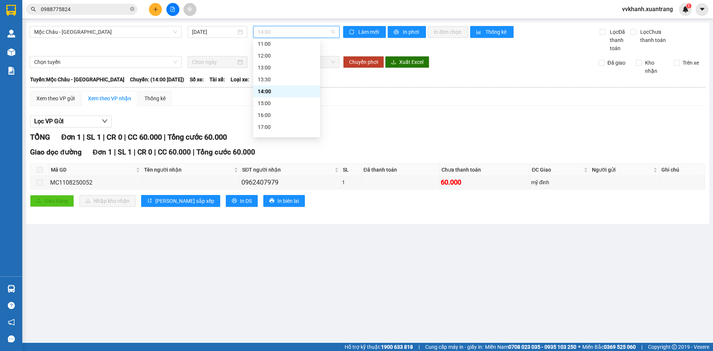
click at [279, 33] on span "14:00" at bounding box center [296, 31] width 77 height 11
click at [283, 99] on div "15:00" at bounding box center [286, 103] width 67 height 12
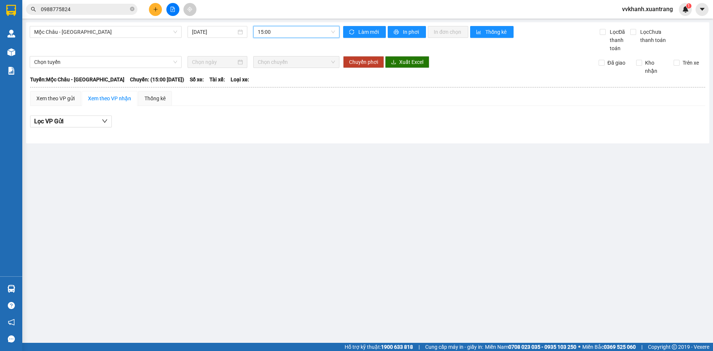
click at [280, 33] on span "15:00" at bounding box center [296, 31] width 77 height 11
click at [278, 114] on div "16:00" at bounding box center [287, 115] width 58 height 8
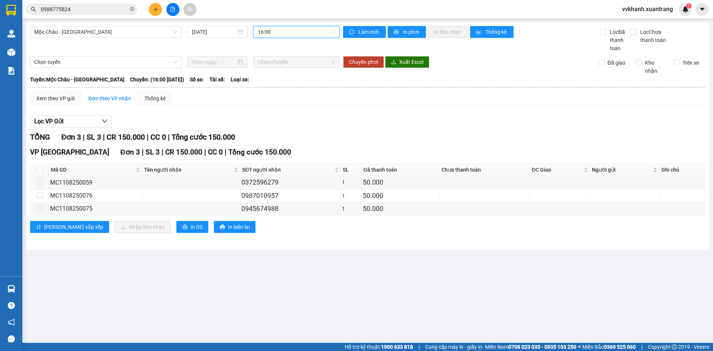
click at [282, 33] on span "16:00" at bounding box center [296, 31] width 77 height 11
click at [283, 91] on div "17:00" at bounding box center [287, 94] width 58 height 8
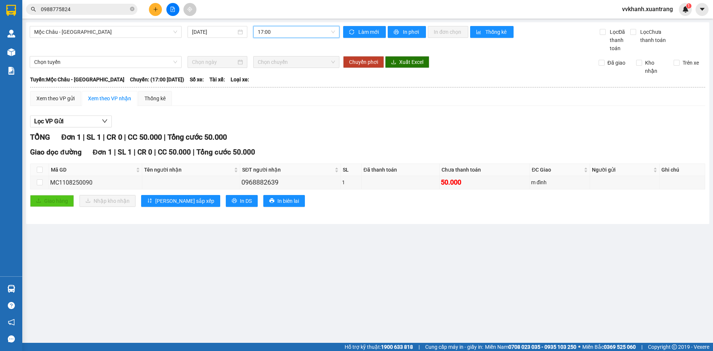
click at [273, 31] on span "17:00" at bounding box center [296, 31] width 77 height 11
click at [291, 103] on div "18:00" at bounding box center [287, 106] width 58 height 8
click at [289, 34] on span "18:00" at bounding box center [296, 31] width 77 height 11
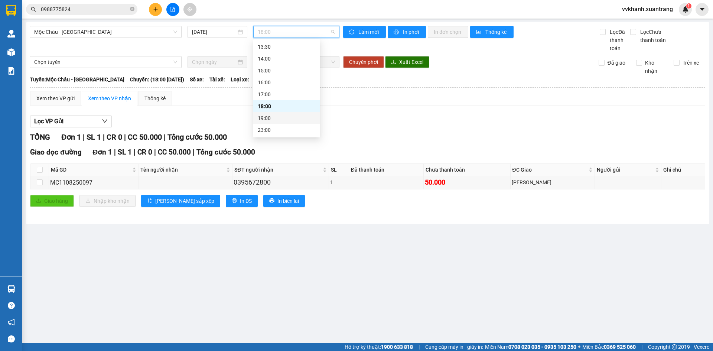
click at [286, 117] on div "19:00" at bounding box center [287, 118] width 58 height 8
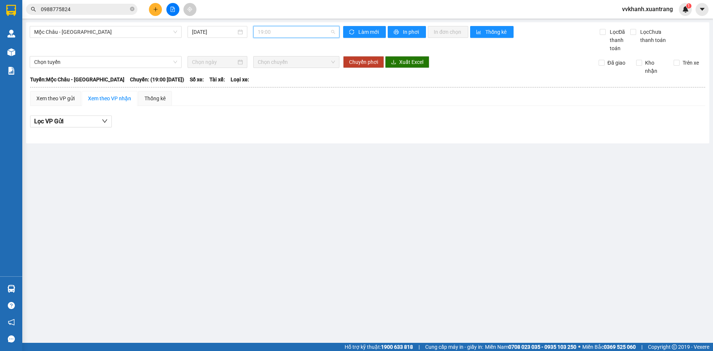
click at [276, 32] on span "19:00" at bounding box center [296, 31] width 77 height 11
click at [375, 112] on div "Lọc VP Gửi" at bounding box center [367, 124] width 675 height 24
click at [279, 33] on span "19:00" at bounding box center [296, 31] width 77 height 11
click at [274, 83] on div "08:00" at bounding box center [287, 82] width 58 height 8
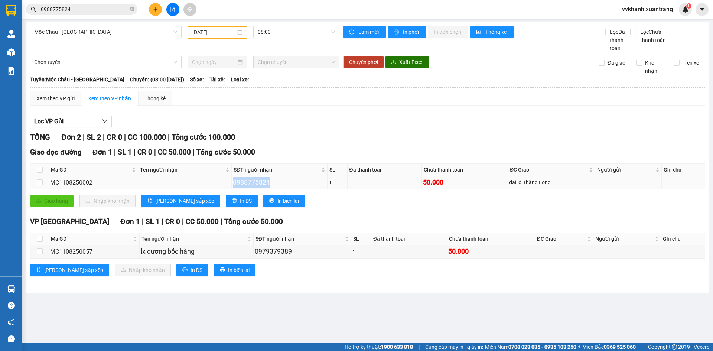
drag, startPoint x: 265, startPoint y: 183, endPoint x: 229, endPoint y: 177, distance: 36.7
click at [229, 177] on tr "MC1108250002 0988775824 1 50.000 [GEOGRAPHIC_DATA]" at bounding box center [367, 182] width 674 height 13
copy div "0988775824"
click at [107, 7] on input "0988775824" at bounding box center [85, 9] width 88 height 8
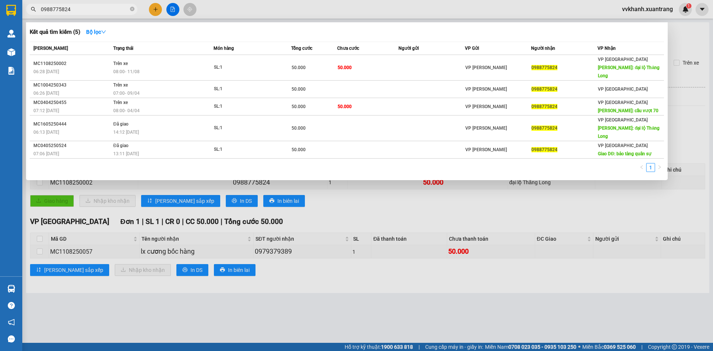
click at [149, 52] on th "Trạng thái" at bounding box center [162, 48] width 102 height 13
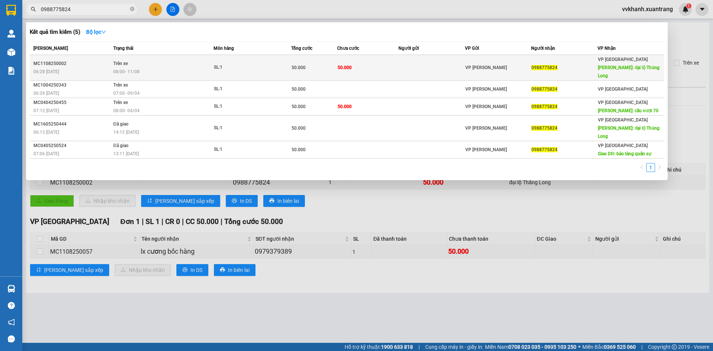
click at [150, 61] on td "Trên xe 08:00 [DATE]" at bounding box center [162, 68] width 102 height 26
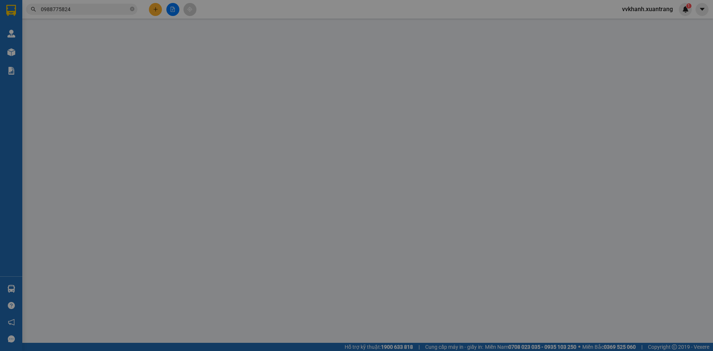
type input "0988775824"
type input "đại lộ Thăng Long"
type input "50.000"
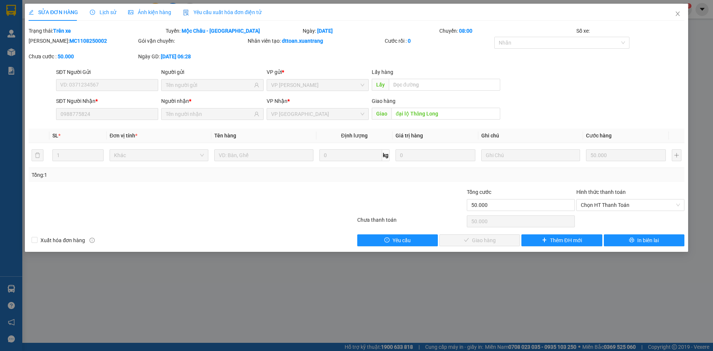
click at [105, 6] on div "Lịch sử" at bounding box center [103, 12] width 26 height 17
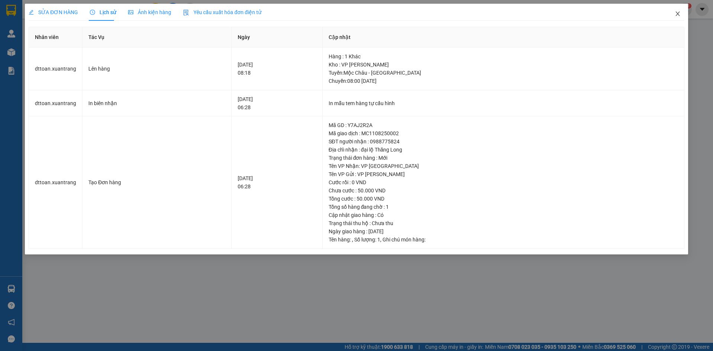
click at [676, 12] on icon "close" at bounding box center [677, 14] width 4 height 4
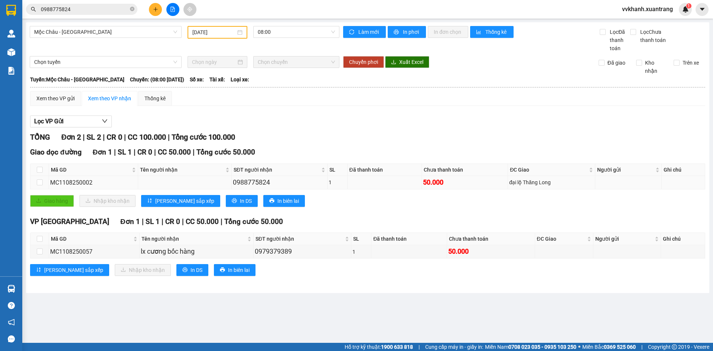
click at [269, 183] on div "0988775824" at bounding box center [279, 182] width 93 height 10
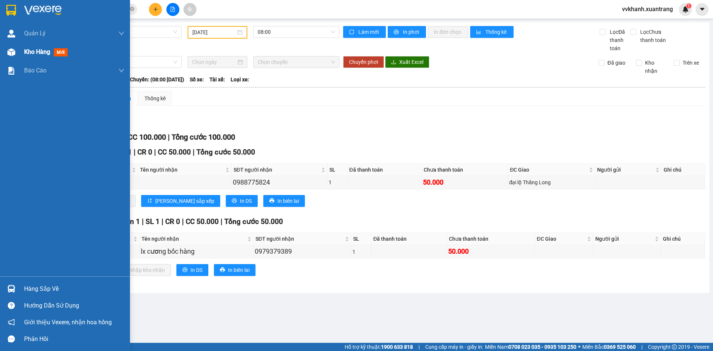
click at [24, 53] on div "Kho hàng mới" at bounding box center [65, 52] width 130 height 19
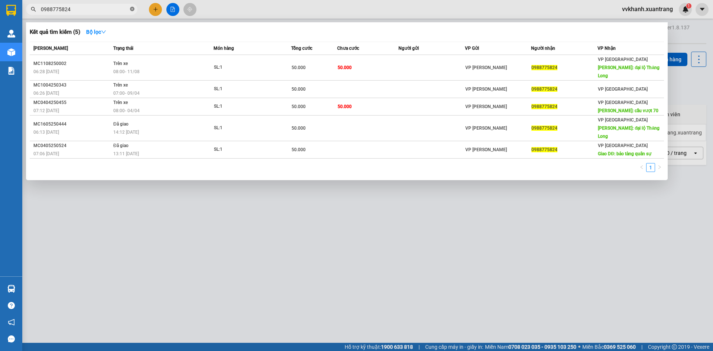
click at [131, 11] on icon "close-circle" at bounding box center [132, 9] width 4 height 4
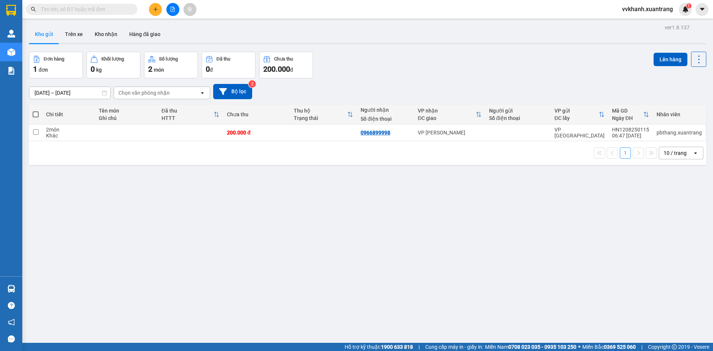
click at [117, 8] on input "text" at bounding box center [85, 9] width 88 height 8
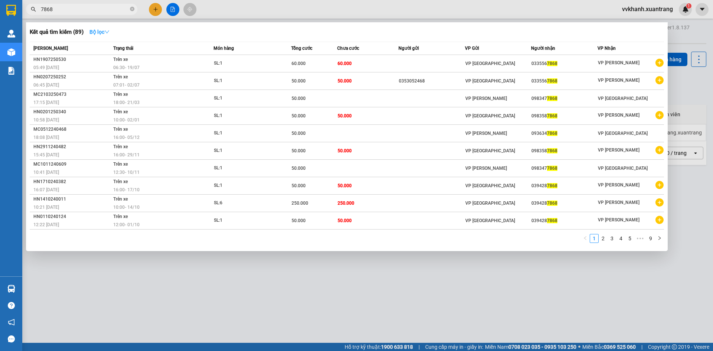
type input "7868"
click at [95, 31] on strong "Bộ lọc" at bounding box center [99, 32] width 20 height 6
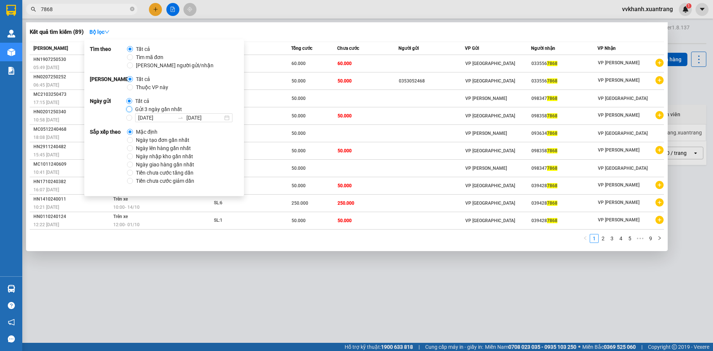
click at [131, 109] on input "Gửi 3 ngày gần nhất" at bounding box center [129, 109] width 6 height 6
radio input "true"
radio input "false"
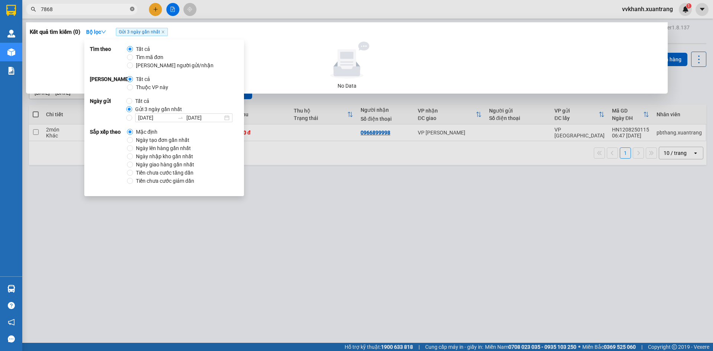
click at [130, 8] on icon "close-circle" at bounding box center [132, 9] width 4 height 4
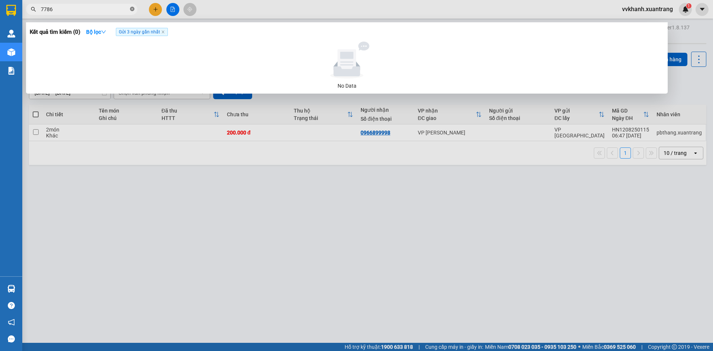
type input "77868"
click at [131, 10] on icon "close-circle" at bounding box center [132, 9] width 4 height 4
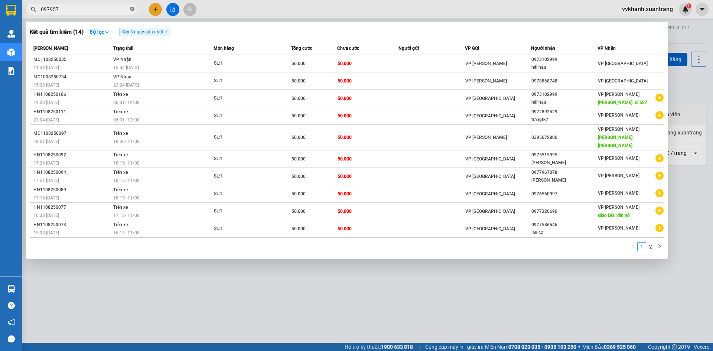
type input "0979577"
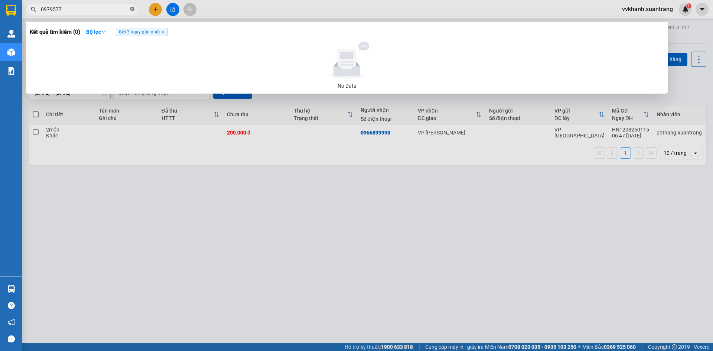
click at [132, 10] on icon "close-circle" at bounding box center [132, 9] width 4 height 4
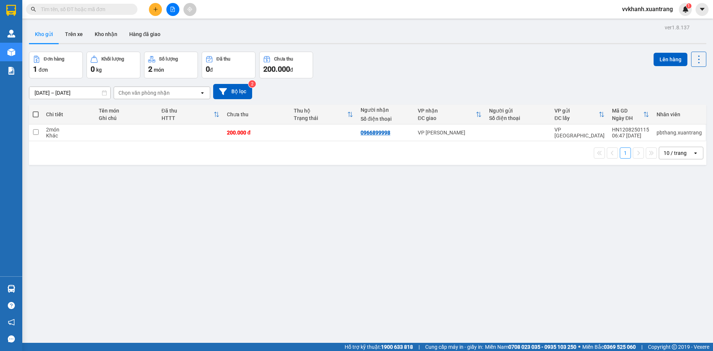
click at [104, 10] on input "text" at bounding box center [85, 9] width 88 height 8
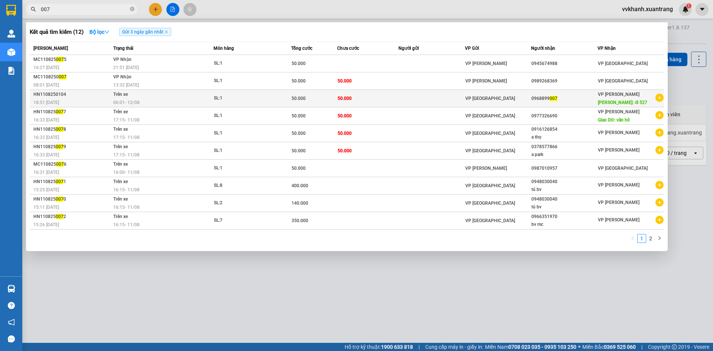
type input "007"
click at [149, 101] on div "06:01 [DATE]" at bounding box center [163, 102] width 100 height 8
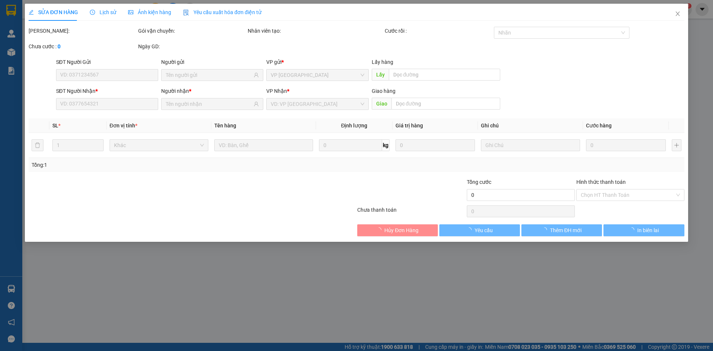
type input "0968899007"
type input "đi 527"
type input "50.000"
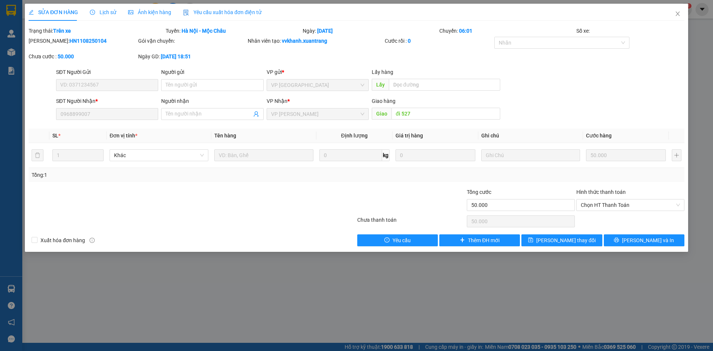
click at [112, 9] on span "Lịch sử" at bounding box center [103, 12] width 26 height 6
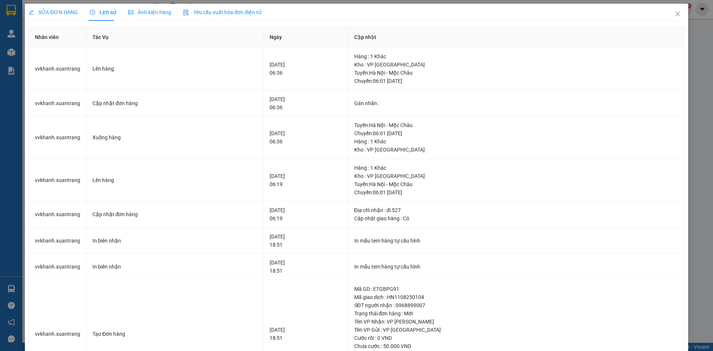
click at [142, 13] on span "Ảnh kiện hàng" at bounding box center [149, 12] width 43 height 6
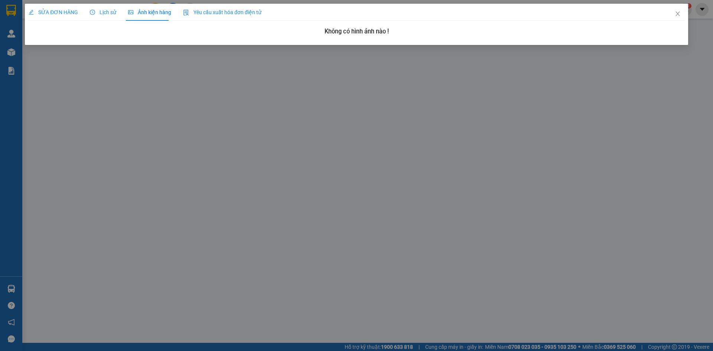
click at [108, 14] on span "Lịch sử" at bounding box center [103, 12] width 26 height 6
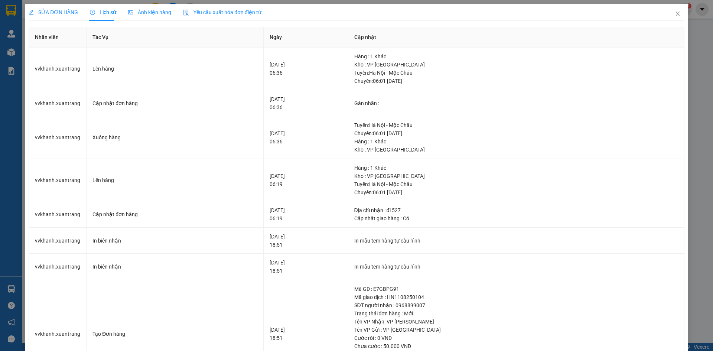
click at [65, 13] on span "SỬA ĐƠN HÀNG" at bounding box center [53, 12] width 49 height 6
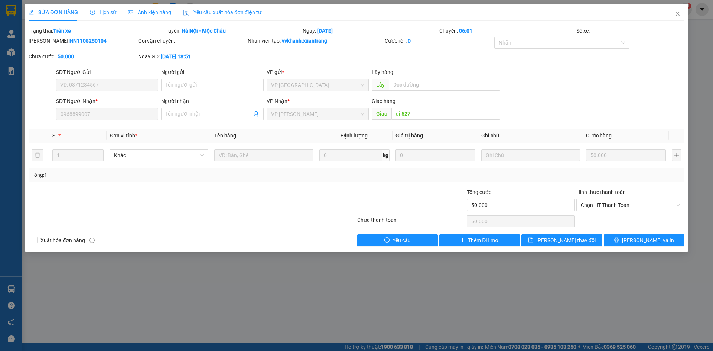
click at [87, 11] on div "SỬA ĐƠN HÀNG Lịch sử Ảnh kiện hàng Yêu cầu xuất hóa đơn điện tử" at bounding box center [145, 12] width 233 height 17
click at [97, 11] on span "Lịch sử" at bounding box center [103, 12] width 26 height 6
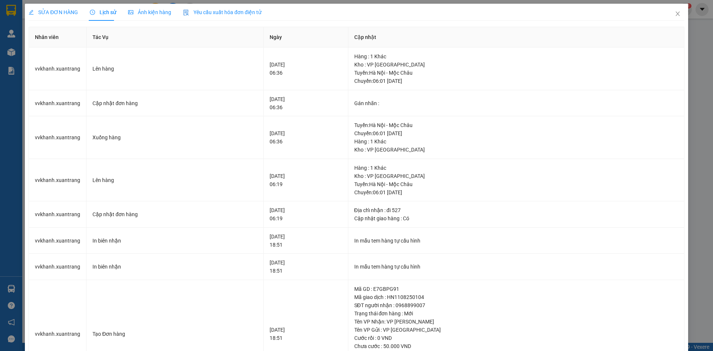
click at [152, 13] on span "Ảnh kiện hàng" at bounding box center [149, 12] width 43 height 6
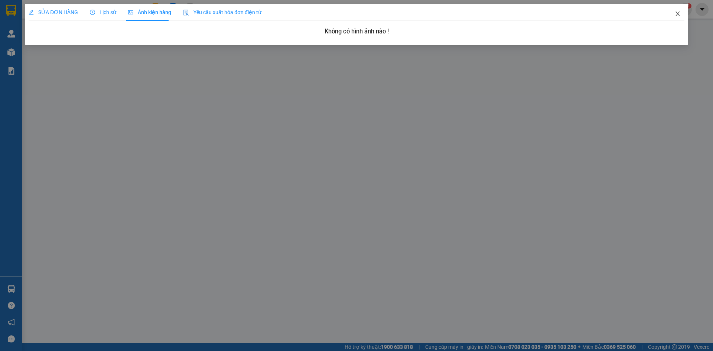
click at [676, 15] on icon "close" at bounding box center [677, 14] width 6 height 6
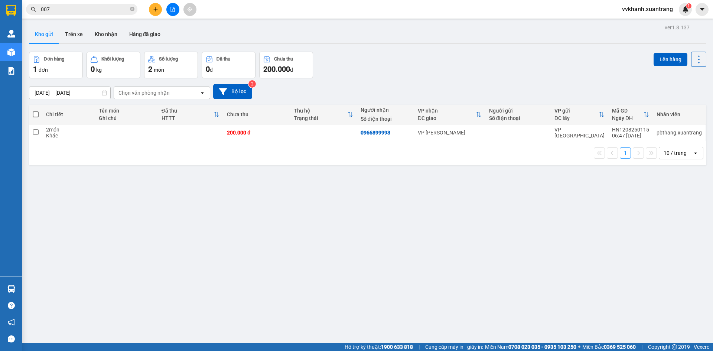
click at [121, 10] on input "007" at bounding box center [85, 9] width 88 height 8
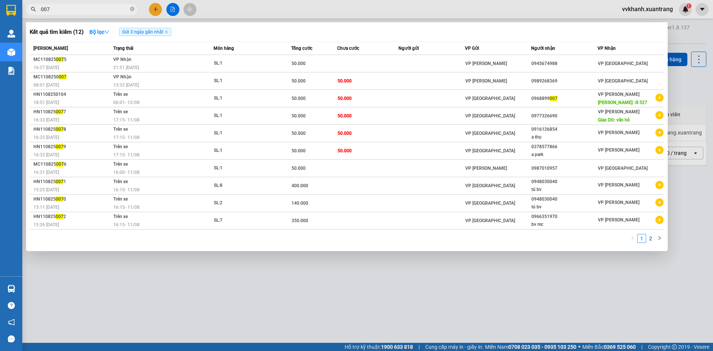
click at [169, 32] on span "Gửi 3 ngày gần nhất" at bounding box center [145, 32] width 52 height 8
click at [167, 29] on span "Gửi 3 ngày gần nhất" at bounding box center [145, 32] width 52 height 8
click at [167, 31] on span "Gửi 3 ngày gần nhất" at bounding box center [145, 32] width 52 height 8
click at [167, 31] on icon "close" at bounding box center [166, 32] width 4 height 4
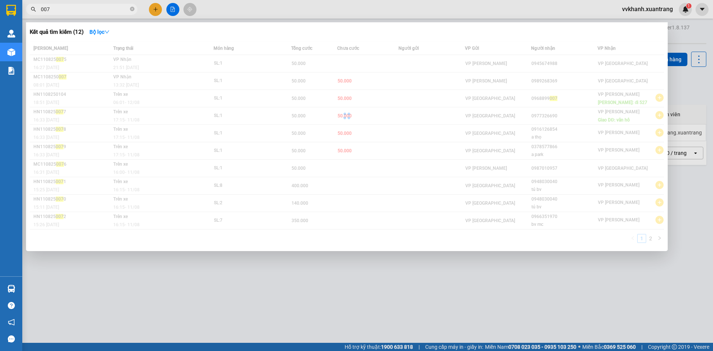
click at [172, 7] on div at bounding box center [356, 175] width 713 height 351
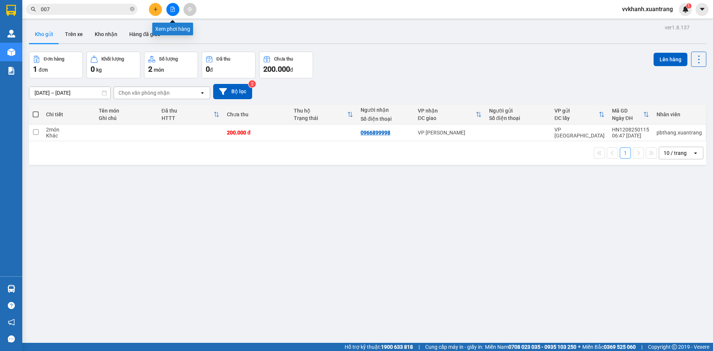
click at [172, 7] on icon "file-add" at bounding box center [173, 9] width 4 height 5
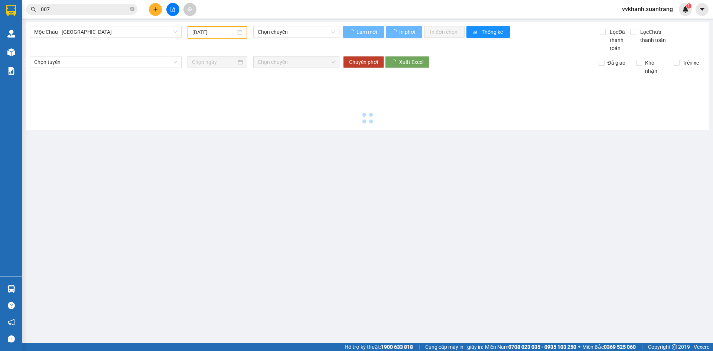
type input "[DATE]"
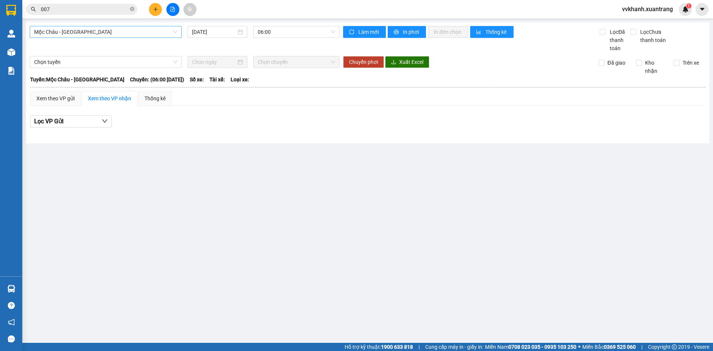
click at [144, 33] on span "Mộc Châu - [GEOGRAPHIC_DATA]" at bounding box center [105, 31] width 143 height 11
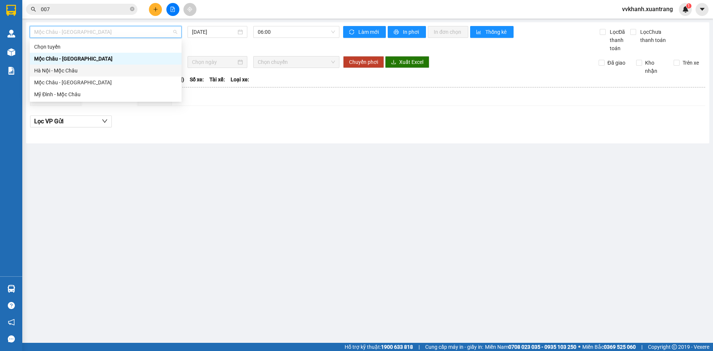
click at [89, 69] on div "Hà Nội - Mộc Châu" at bounding box center [105, 70] width 143 height 8
type input "[DATE]"
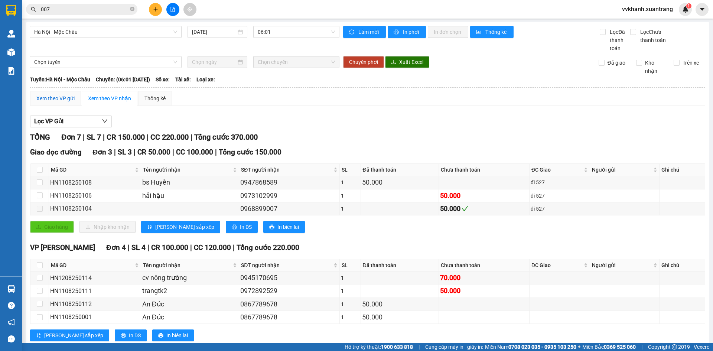
click at [62, 100] on div "Xem theo VP gửi" at bounding box center [55, 98] width 38 height 8
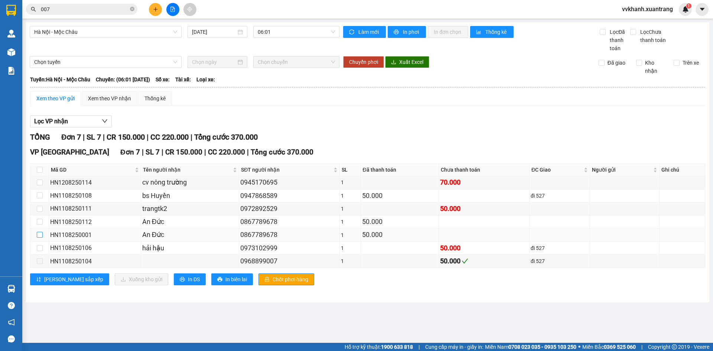
click at [41, 236] on input "checkbox" at bounding box center [40, 235] width 6 height 6
checkbox input "true"
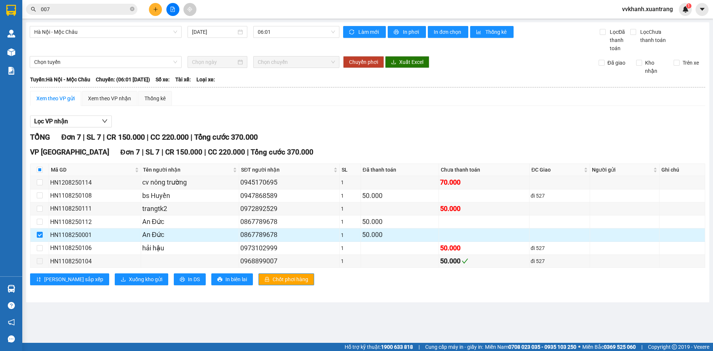
click at [261, 238] on div "0867789678" at bounding box center [289, 234] width 98 height 10
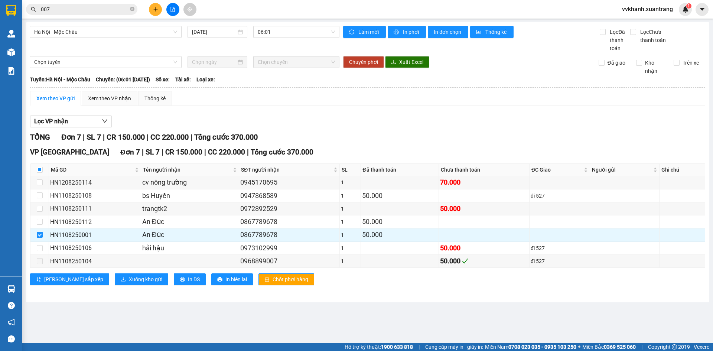
click at [317, 310] on main "[GEOGRAPHIC_DATA] - Mộc Châu [DATE] 06:01 Làm mới In phơi In đơn chọn Thống kê …" at bounding box center [356, 171] width 713 height 343
click at [132, 11] on icon "close-circle" at bounding box center [132, 9] width 4 height 4
click at [109, 98] on div "Xem theo VP nhận" at bounding box center [109, 98] width 43 height 8
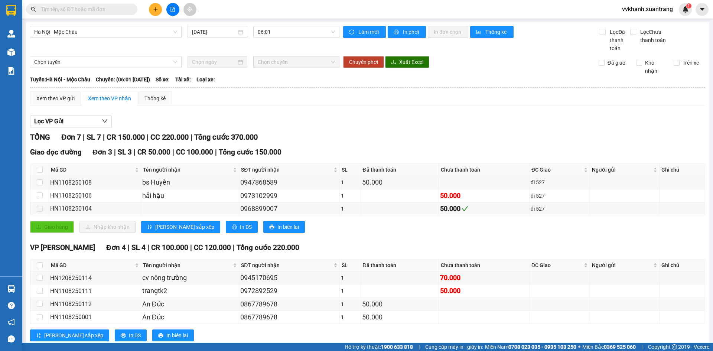
scroll to position [19, 0]
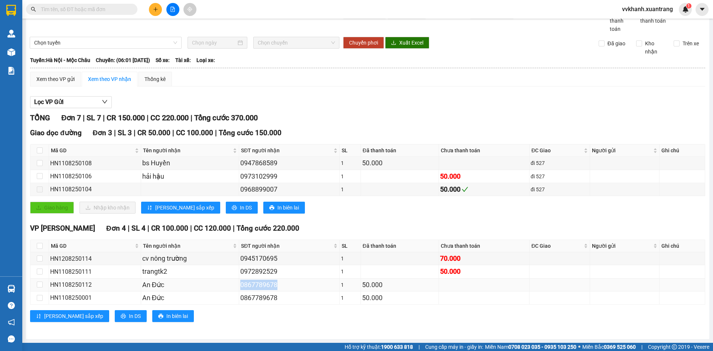
drag, startPoint x: 240, startPoint y: 285, endPoint x: 278, endPoint y: 284, distance: 38.6
click at [278, 284] on div "0867789678" at bounding box center [289, 284] width 98 height 10
copy div "0867789678"
click at [109, 9] on input "text" at bounding box center [85, 9] width 88 height 8
paste input "0867789678"
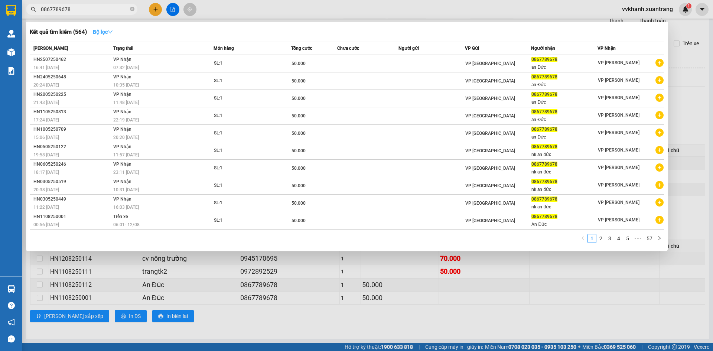
type input "0867789678"
click at [96, 32] on strong "Bộ lọc" at bounding box center [103, 32] width 20 height 6
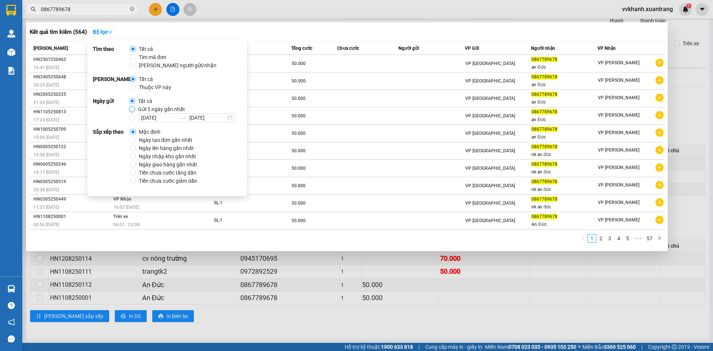
click at [131, 110] on input "Gửi 3 ngày gần nhất" at bounding box center [132, 109] width 6 height 6
radio input "true"
radio input "false"
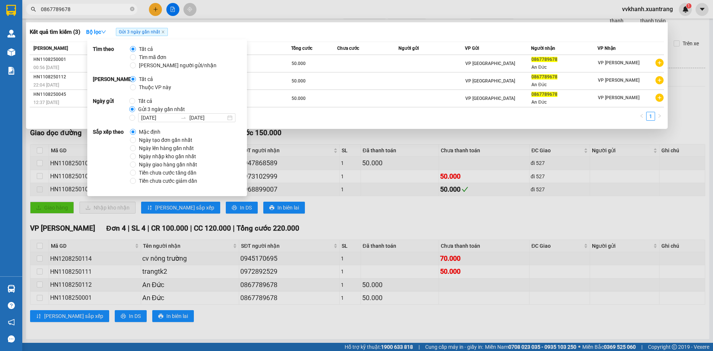
click at [291, 120] on div "1" at bounding box center [347, 118] width 634 height 13
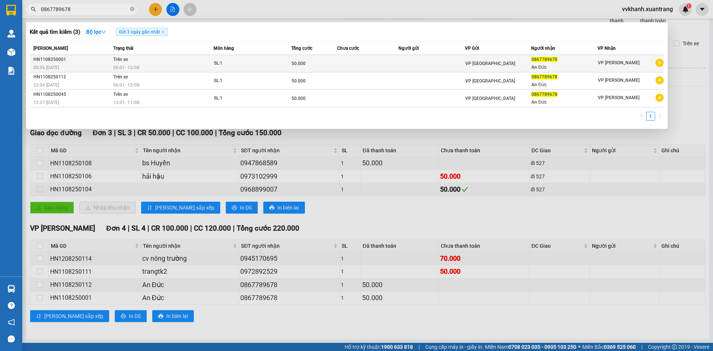
click at [310, 60] on div "50.000" at bounding box center [313, 63] width 45 height 8
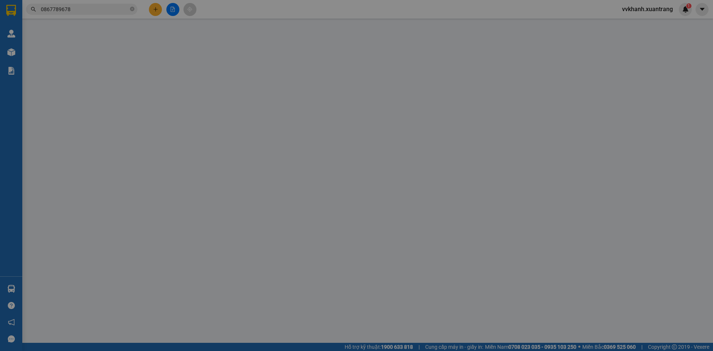
type input "0867789678"
type input "50.000"
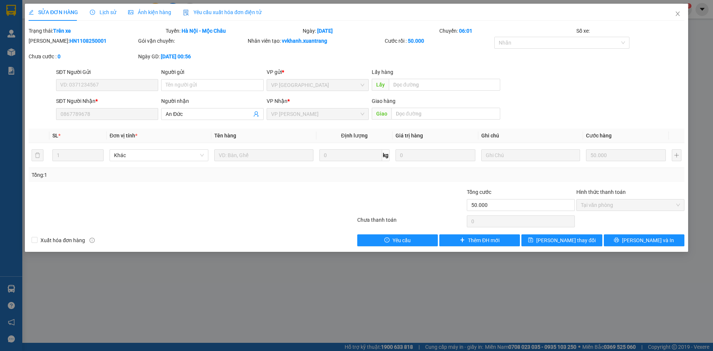
click at [136, 12] on span "Ảnh kiện hàng" at bounding box center [149, 12] width 43 height 6
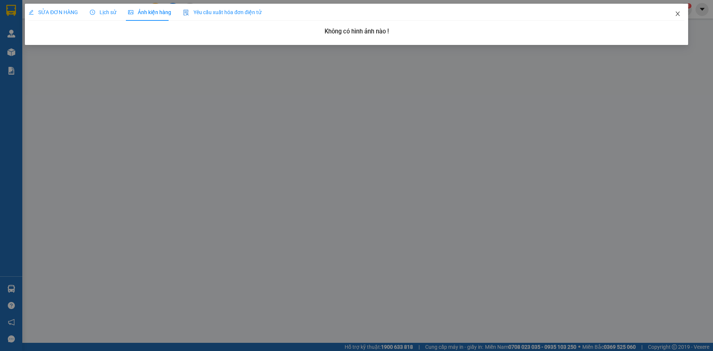
click at [679, 16] on icon "close" at bounding box center [677, 14] width 6 height 6
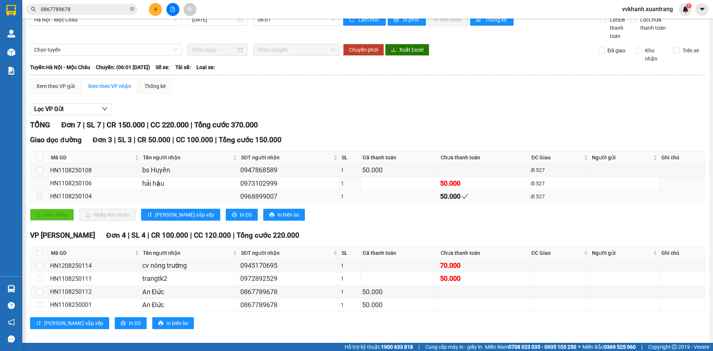
scroll to position [19, 0]
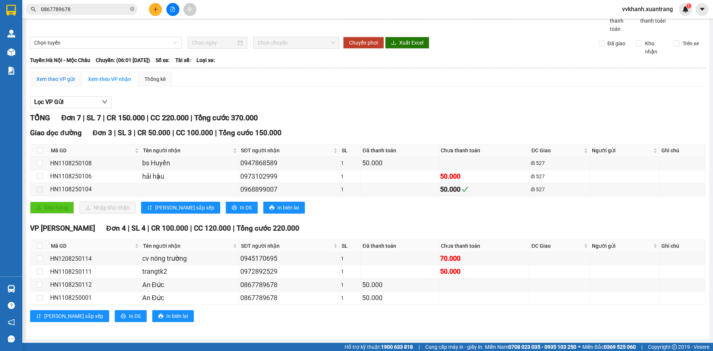
click at [62, 82] on div "Xem theo VP gửi" at bounding box center [55, 79] width 38 height 8
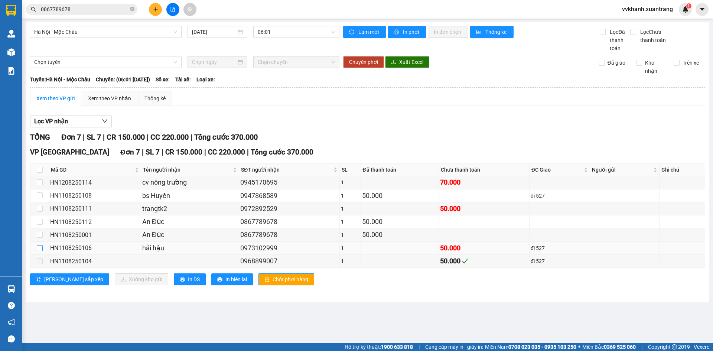
click at [40, 248] on input "checkbox" at bounding box center [40, 248] width 6 height 6
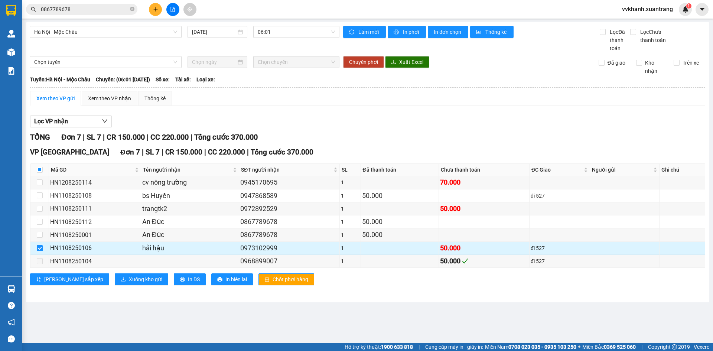
click at [41, 247] on input "checkbox" at bounding box center [40, 248] width 6 height 6
checkbox input "false"
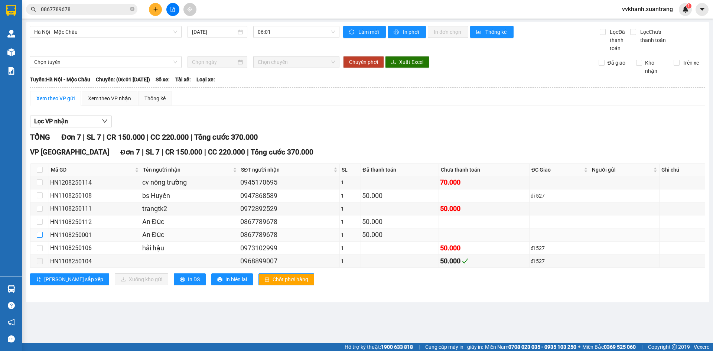
click at [41, 235] on input "checkbox" at bounding box center [40, 235] width 6 height 6
checkbox input "true"
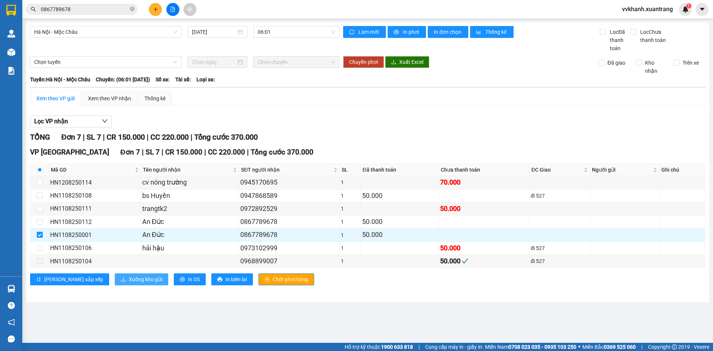
click at [129, 277] on span "Xuống kho gửi" at bounding box center [145, 279] width 33 height 8
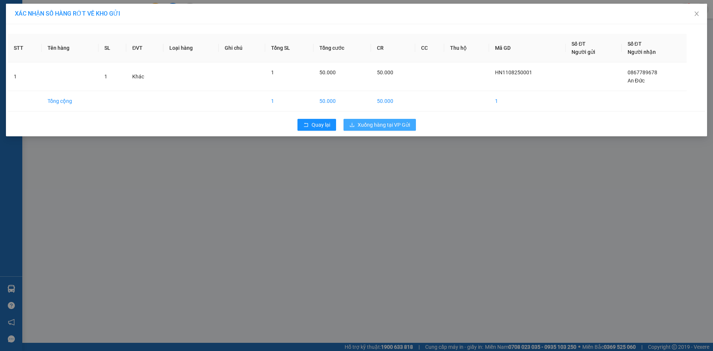
click at [386, 123] on span "Xuống hàng tại VP Gửi" at bounding box center [383, 125] width 52 height 8
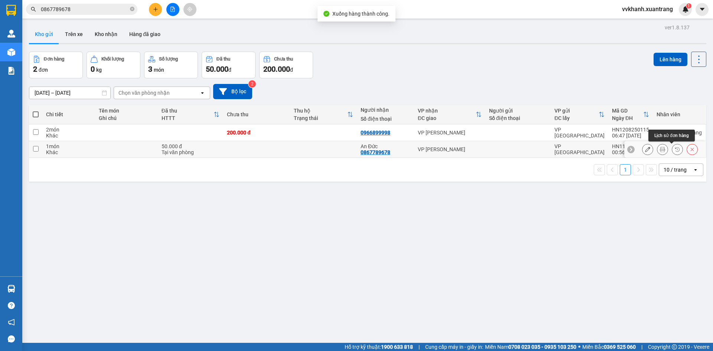
click at [689, 150] on icon at bounding box center [691, 149] width 5 height 5
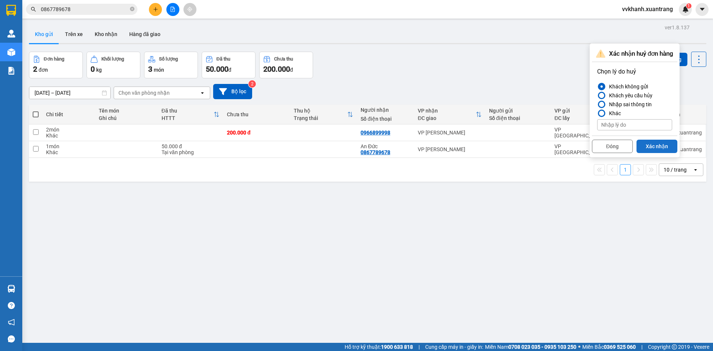
click at [652, 143] on button "Xác nhận" at bounding box center [656, 146] width 41 height 13
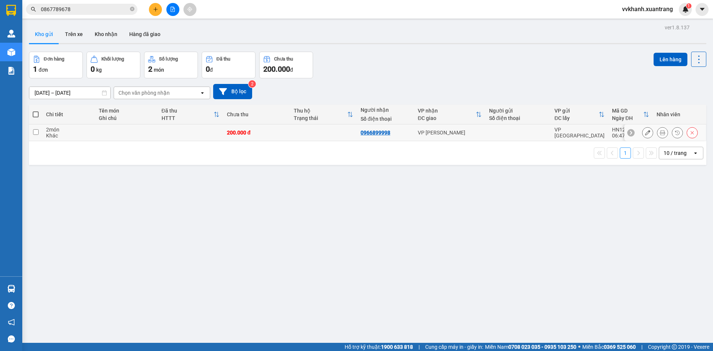
click at [645, 130] on icon at bounding box center [647, 132] width 5 height 5
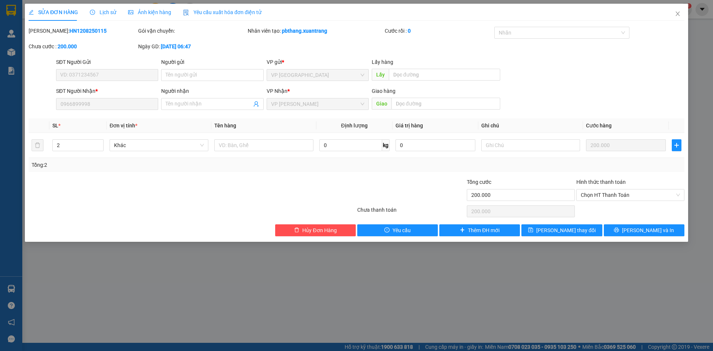
click at [159, 12] on span "Ảnh kiện hàng" at bounding box center [149, 12] width 43 height 6
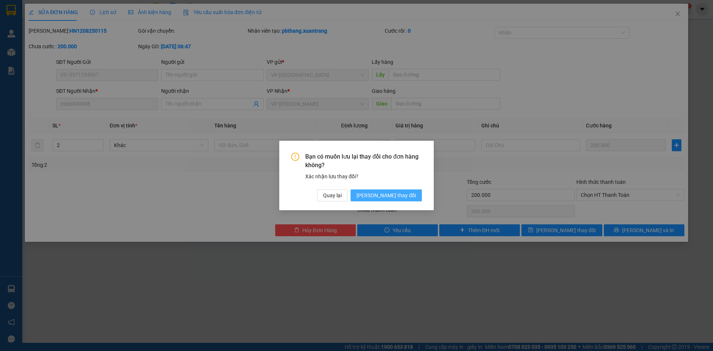
click at [406, 192] on span "[PERSON_NAME] thay đổi" at bounding box center [385, 195] width 59 height 8
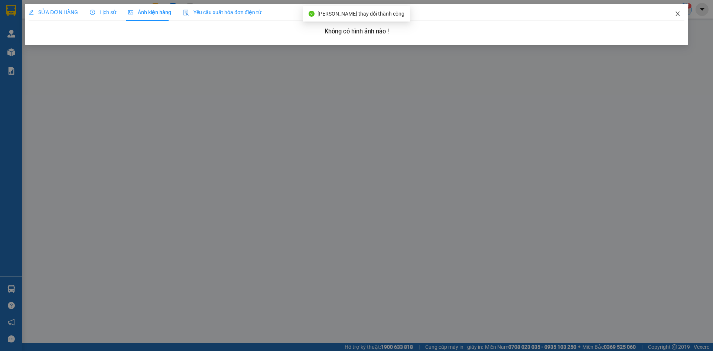
click at [680, 11] on span "Close" at bounding box center [677, 14] width 21 height 21
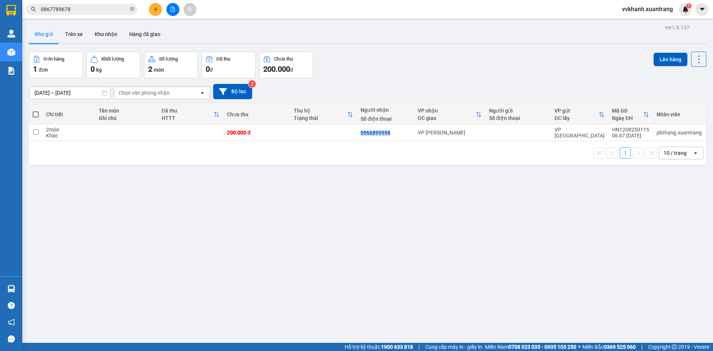
drag, startPoint x: 438, startPoint y: 194, endPoint x: 404, endPoint y: 206, distance: 36.0
click at [404, 206] on div "ver 1.8.137 Kho gửi Trên xe Kho nhận Hàng đã giao Đơn hàng 1 đơn Khối lượng 0 k…" at bounding box center [367, 197] width 683 height 351
click at [33, 114] on span at bounding box center [36, 114] width 6 height 6
click at [36, 111] on input "checkbox" at bounding box center [36, 111] width 0 height 0
checkbox input "true"
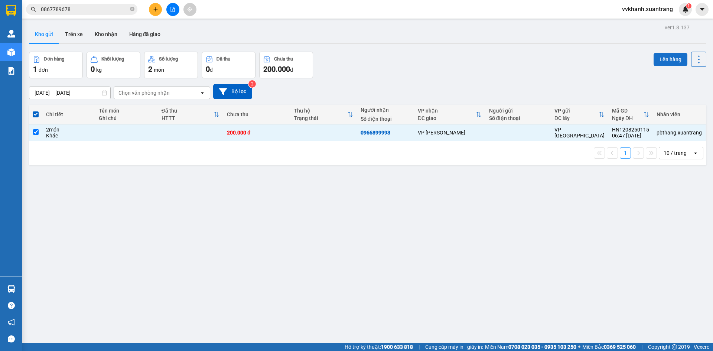
click at [660, 57] on button "Lên hàng" at bounding box center [670, 59] width 34 height 13
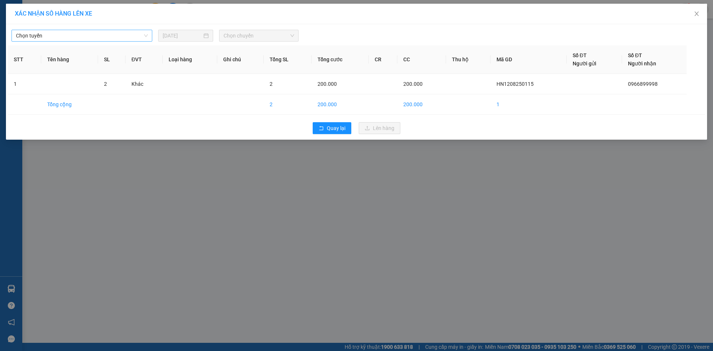
click at [98, 35] on span "Chọn tuyến" at bounding box center [82, 35] width 132 height 11
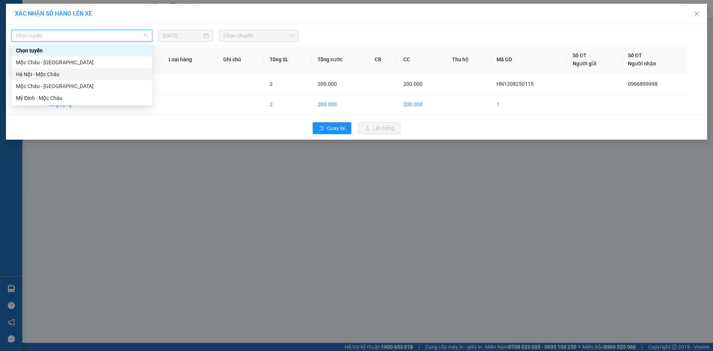
click at [72, 71] on div "Hà Nội - Mộc Châu" at bounding box center [82, 74] width 132 height 8
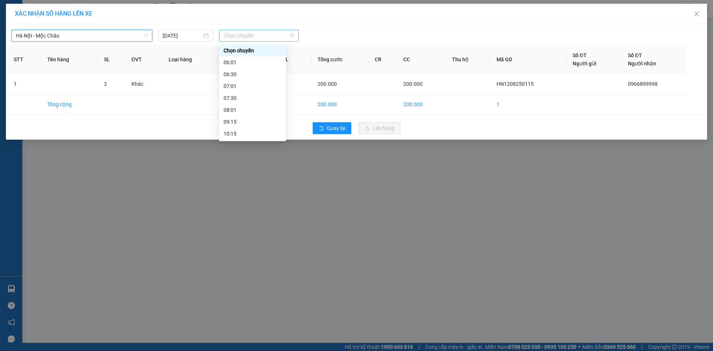
click at [257, 37] on span "Chọn chuyến" at bounding box center [258, 35] width 71 height 11
click at [235, 87] on div "07:01" at bounding box center [252, 86] width 58 height 8
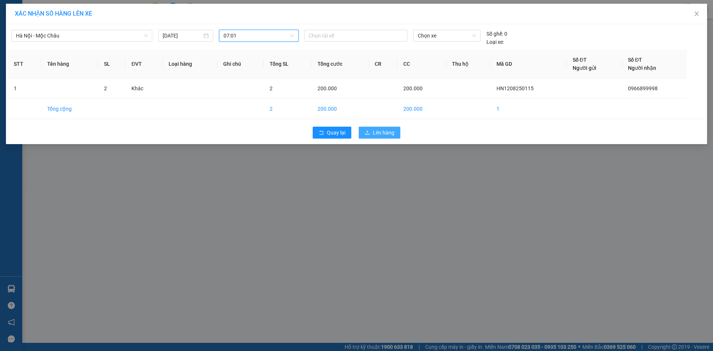
click at [389, 134] on span "Lên hàng" at bounding box center [384, 132] width 22 height 8
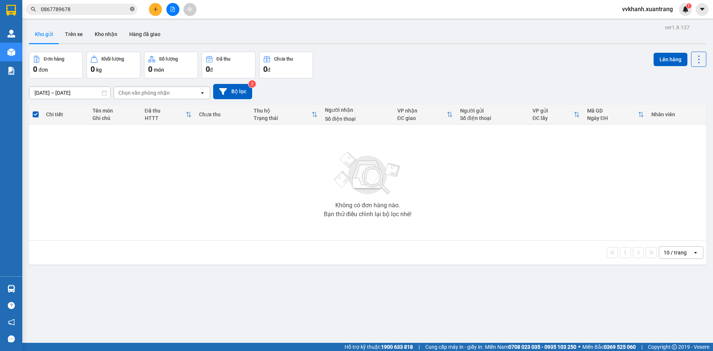
click at [132, 12] on span at bounding box center [132, 9] width 4 height 7
click at [172, 7] on icon "file-add" at bounding box center [173, 9] width 4 height 5
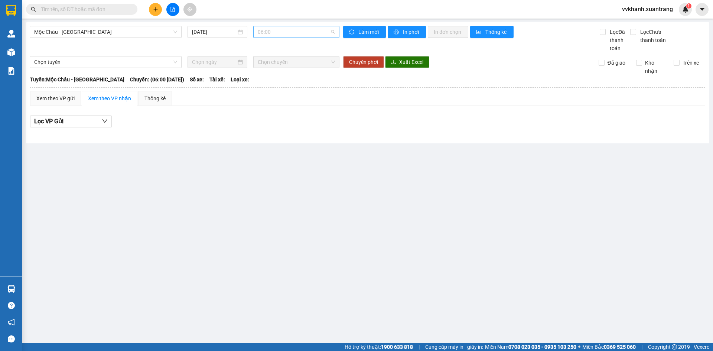
click at [262, 32] on span "06:00" at bounding box center [296, 31] width 77 height 11
click at [272, 69] on div "07:00" at bounding box center [287, 70] width 58 height 8
click at [274, 36] on span "07:00" at bounding box center [296, 31] width 77 height 11
click at [276, 61] on div "06:00" at bounding box center [287, 59] width 58 height 8
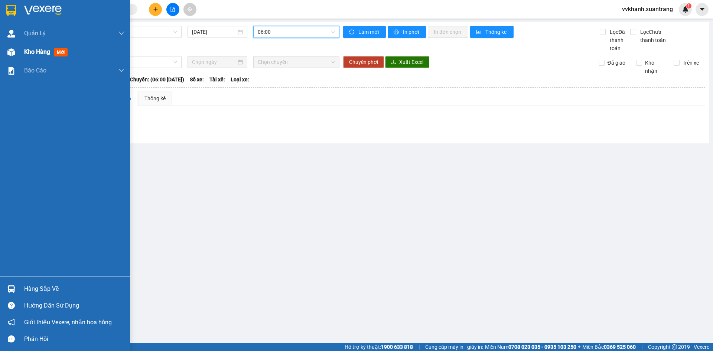
click at [21, 54] on div "Kho hàng mới" at bounding box center [65, 52] width 130 height 19
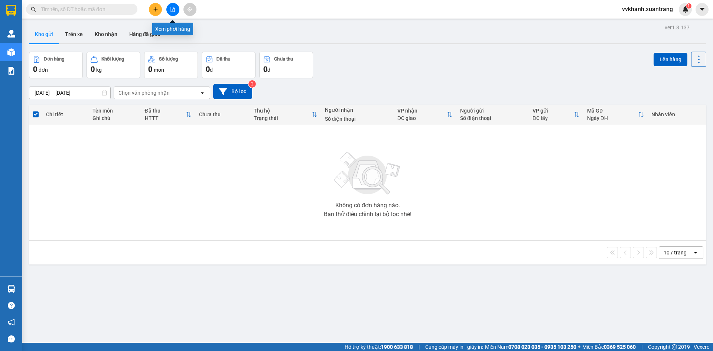
click at [174, 10] on icon "file-add" at bounding box center [172, 9] width 5 height 5
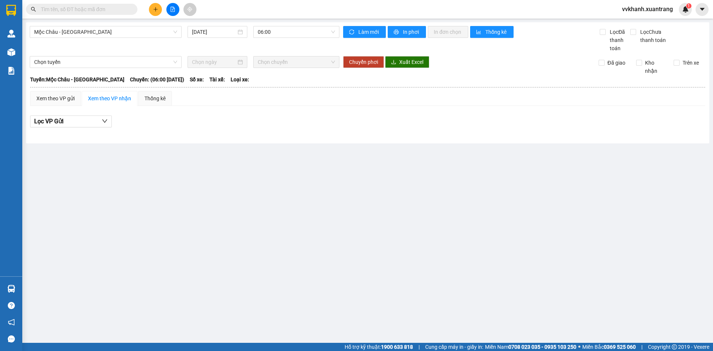
click at [156, 191] on main "[GEOGRAPHIC_DATA] - [GEOGRAPHIC_DATA] [DATE] 06:00 Làm mới In phơi In đơn chọn …" at bounding box center [356, 171] width 713 height 343
click at [256, 250] on main "[GEOGRAPHIC_DATA] - [GEOGRAPHIC_DATA] [DATE] 06:00 Làm mới In phơi In đơn chọn …" at bounding box center [356, 171] width 713 height 343
click at [235, 235] on main "[GEOGRAPHIC_DATA] - [GEOGRAPHIC_DATA] [DATE] 06:00 Làm mới In phơi In đơn chọn …" at bounding box center [356, 171] width 713 height 343
click at [211, 220] on main "[GEOGRAPHIC_DATA] - [GEOGRAPHIC_DATA] [DATE] 06:00 Làm mới In phơi In đơn chọn …" at bounding box center [356, 171] width 713 height 343
click at [156, 12] on icon "plus" at bounding box center [155, 9] width 5 height 5
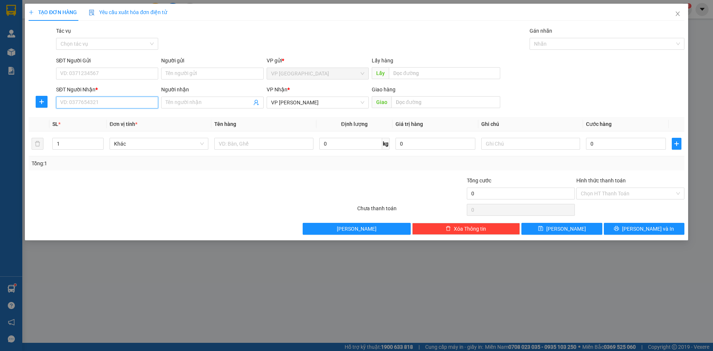
click at [93, 101] on input "SĐT Người Nhận *" at bounding box center [107, 103] width 102 height 12
click at [97, 121] on div "0962067229" at bounding box center [107, 117] width 93 height 8
type input "0962067229"
click at [444, 107] on input "text" at bounding box center [445, 102] width 109 height 12
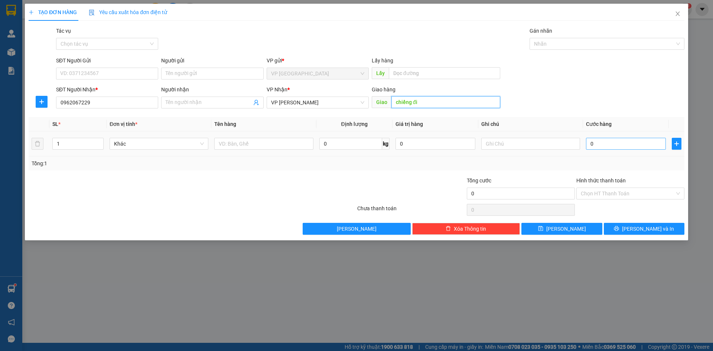
type input "chiềng đi"
click at [625, 149] on input "0" at bounding box center [626, 144] width 80 height 12
type input "5"
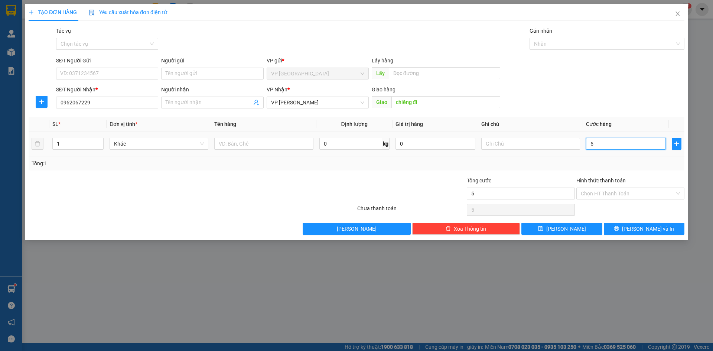
type input "50"
type input "50.000"
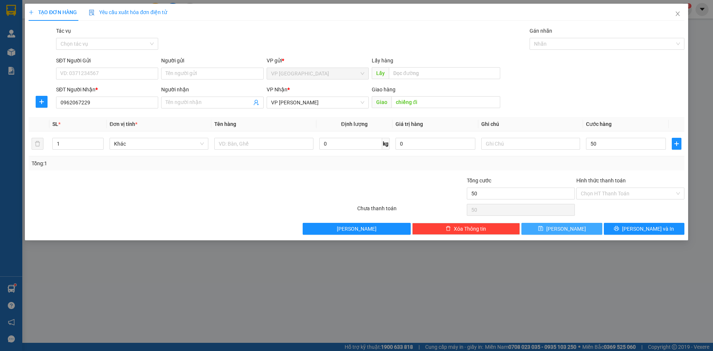
type input "50.000"
click at [586, 229] on button "[PERSON_NAME]" at bounding box center [561, 229] width 81 height 12
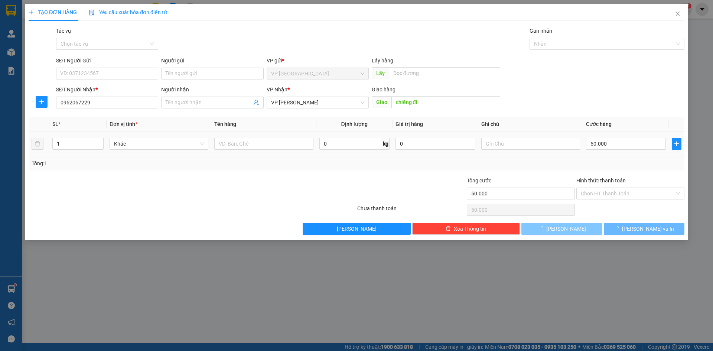
type input "0"
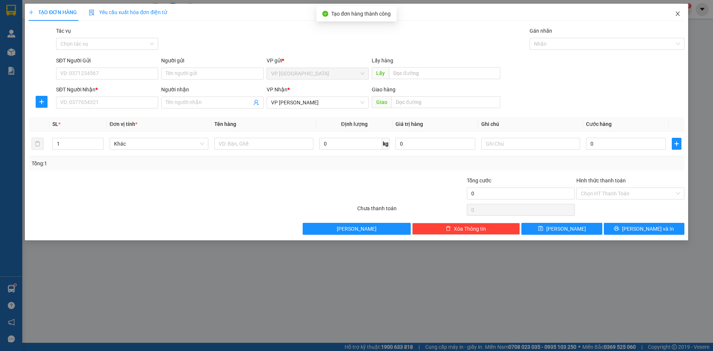
click at [681, 8] on span "Close" at bounding box center [677, 14] width 21 height 21
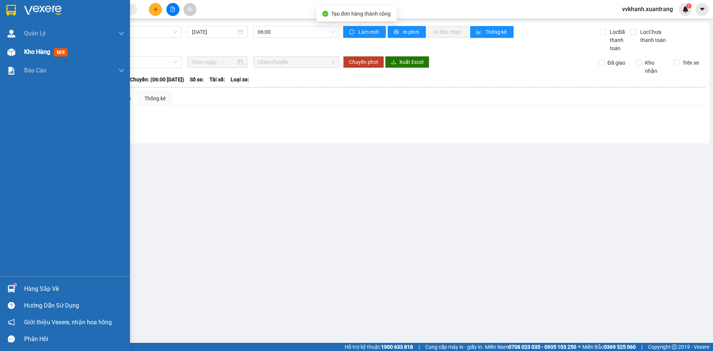
click at [22, 56] on div "Kho hàng mới" at bounding box center [65, 52] width 130 height 19
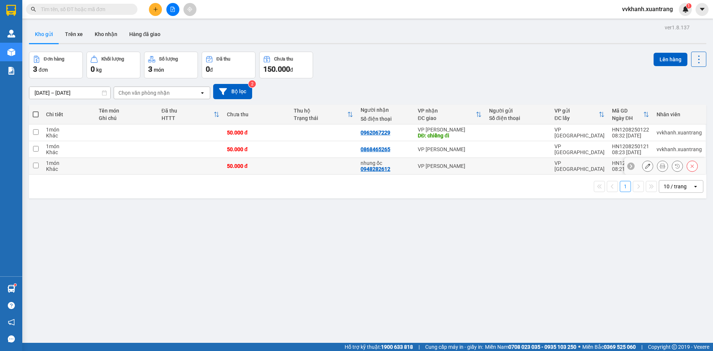
click at [660, 167] on icon at bounding box center [662, 165] width 5 height 5
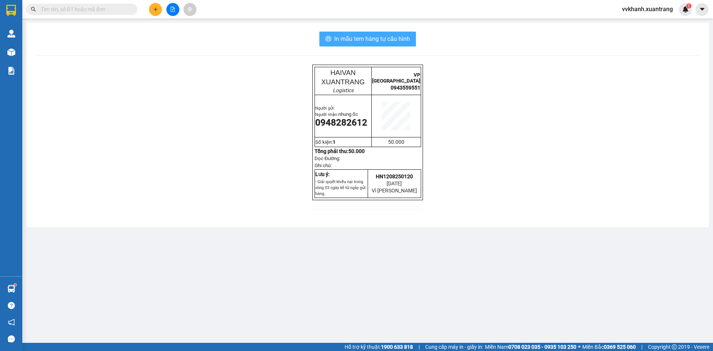
click at [389, 38] on span "In mẫu tem hàng tự cấu hình" at bounding box center [372, 38] width 76 height 9
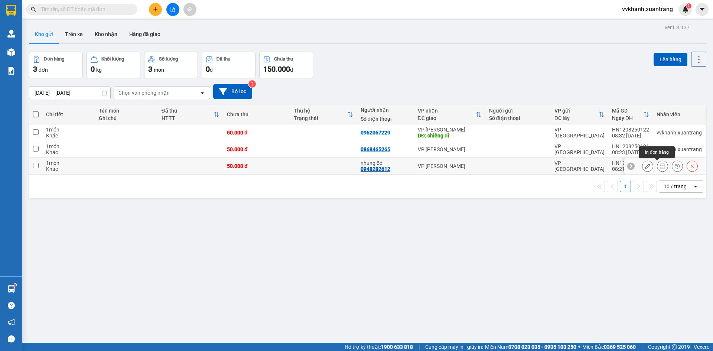
click at [660, 167] on icon at bounding box center [662, 165] width 5 height 5
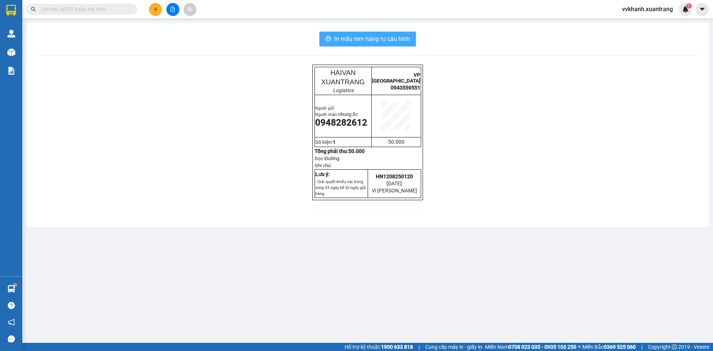
click at [404, 43] on span "In mẫu tem hàng tự cấu hình" at bounding box center [372, 38] width 76 height 9
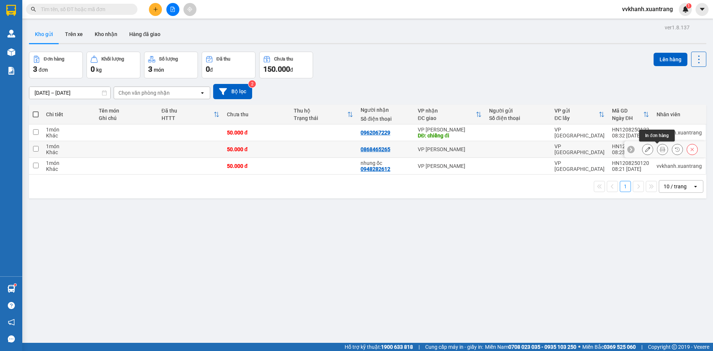
click at [657, 152] on button at bounding box center [662, 149] width 10 height 13
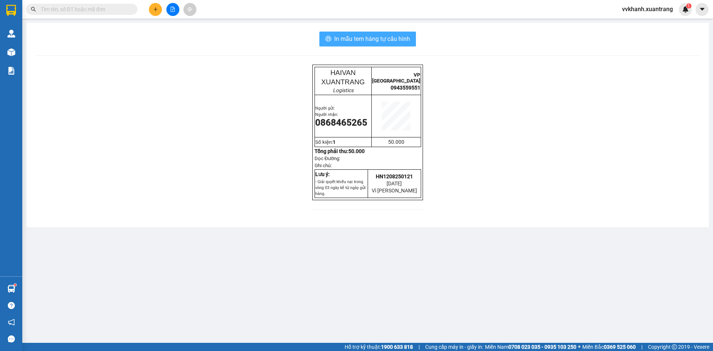
click at [405, 42] on span "In mẫu tem hàng tự cấu hình" at bounding box center [372, 38] width 76 height 9
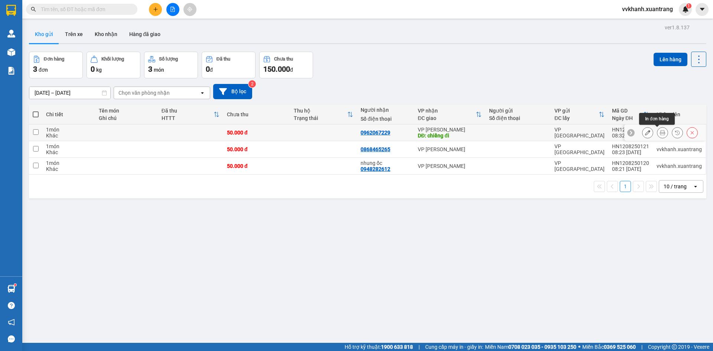
click at [660, 131] on icon at bounding box center [662, 132] width 5 height 5
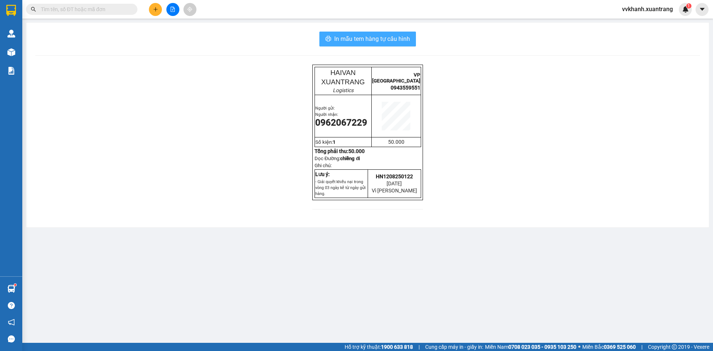
click at [380, 43] on span "In mẫu tem hàng tự cấu hình" at bounding box center [372, 38] width 76 height 9
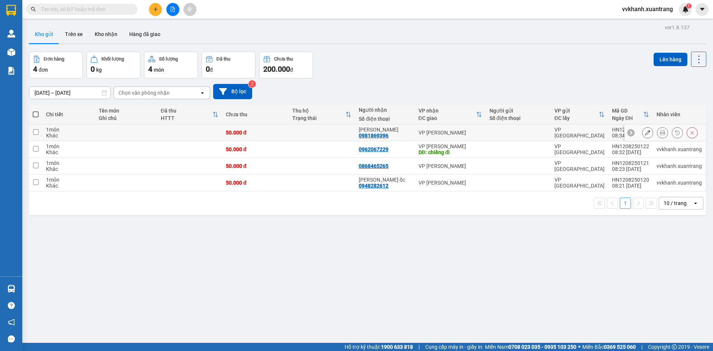
click at [660, 135] on button at bounding box center [662, 132] width 10 height 13
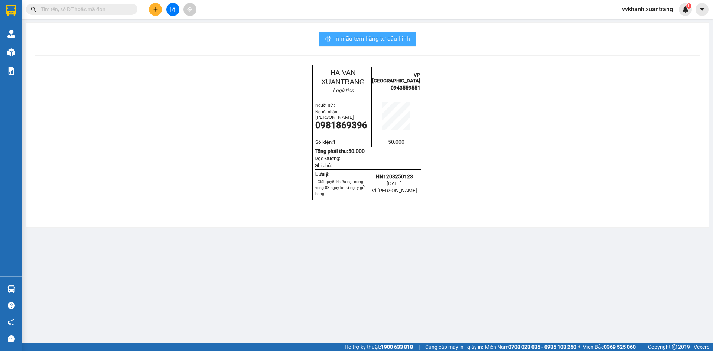
click at [407, 44] on button "In mẫu tem hàng tự cấu hình" at bounding box center [367, 39] width 97 height 15
